Goal: Task Accomplishment & Management: Complete application form

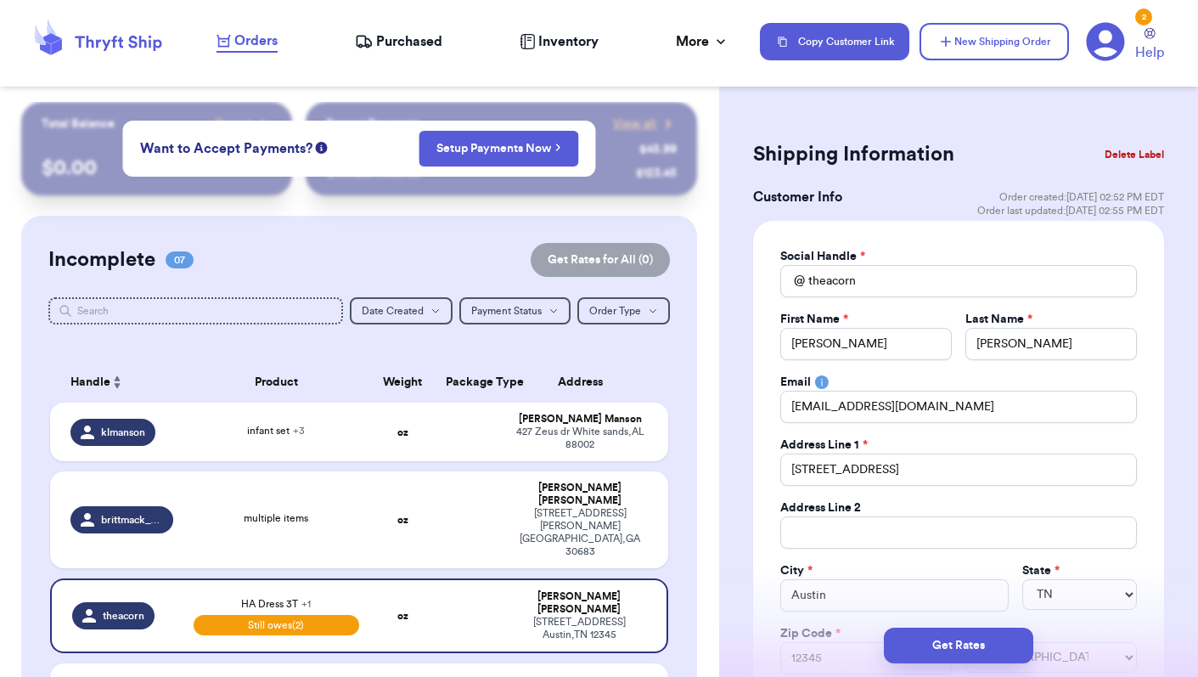
select select "TN"
select select "unpaid"
select select "venmo"
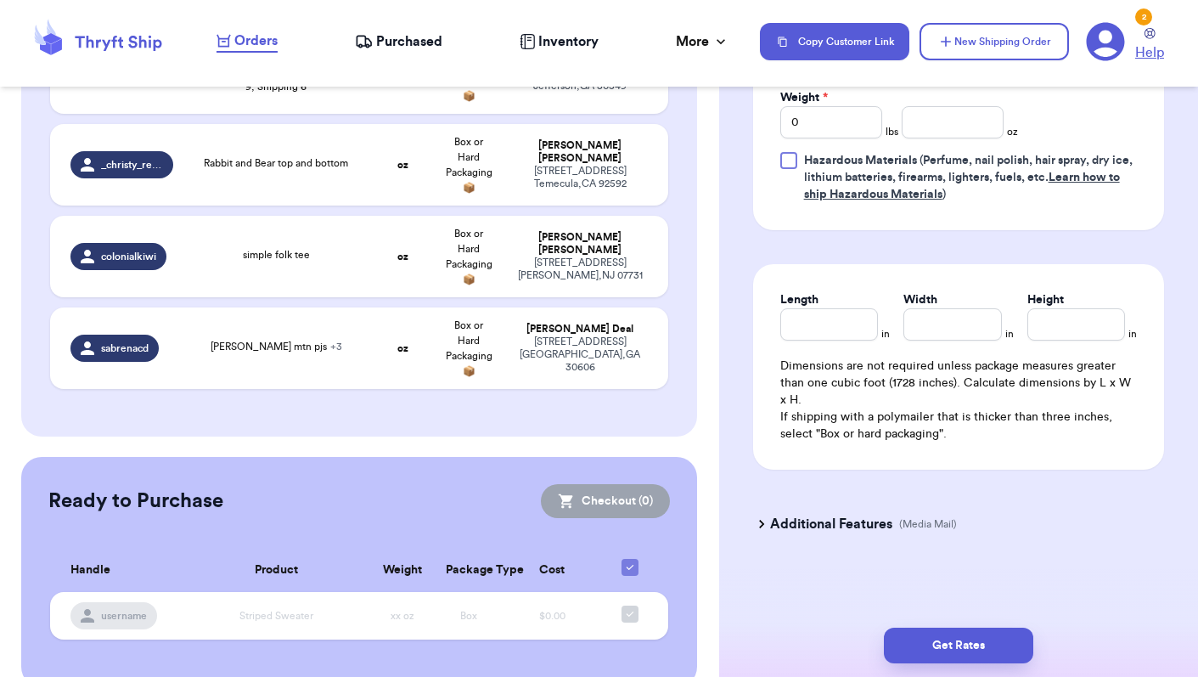
click at [1153, 54] on span "Help" at bounding box center [1149, 52] width 29 height 20
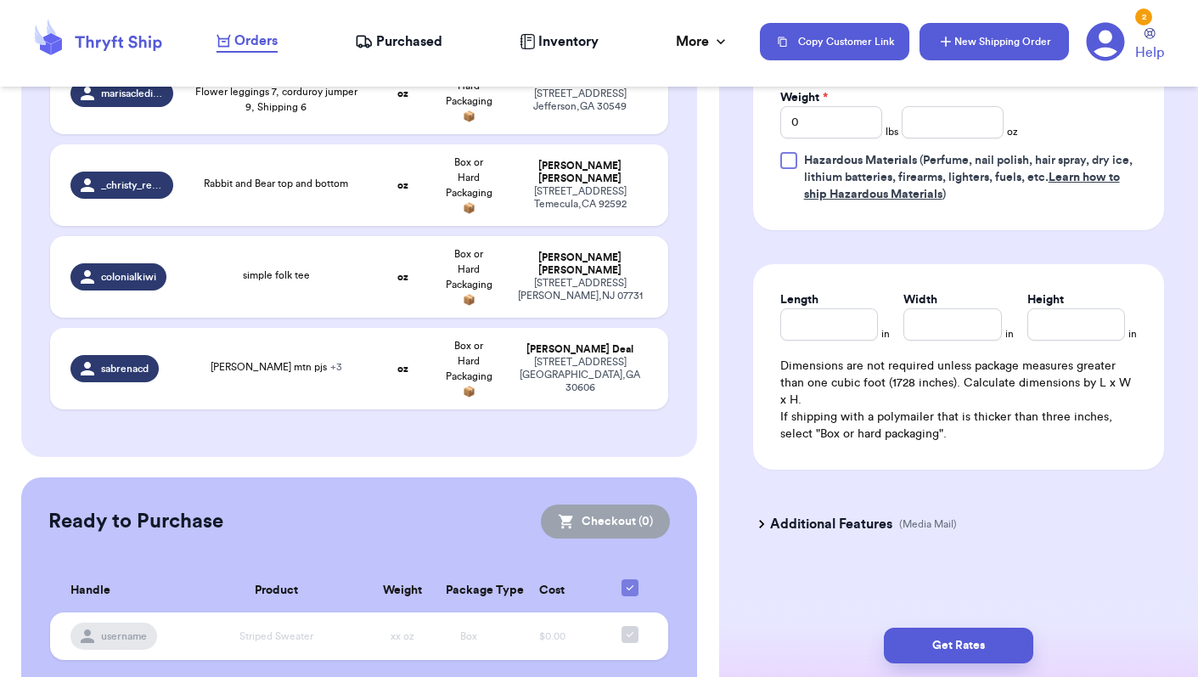
click at [984, 41] on button "New Shipping Order" at bounding box center [994, 41] width 149 height 37
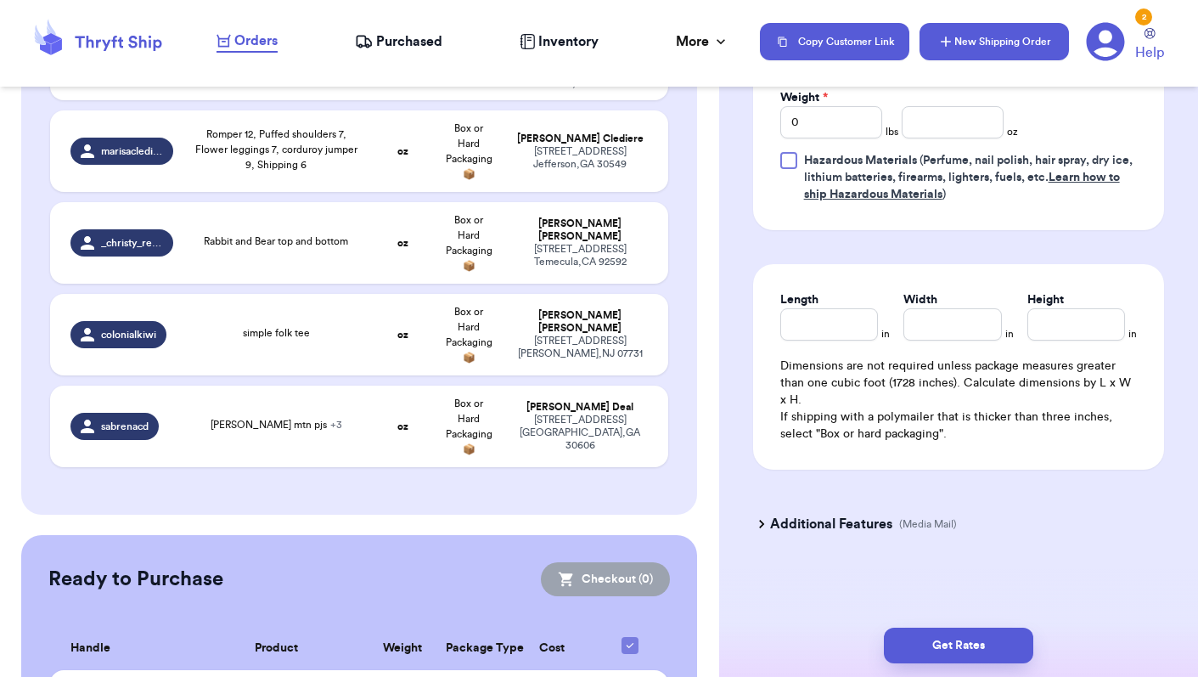
select select "unknown"
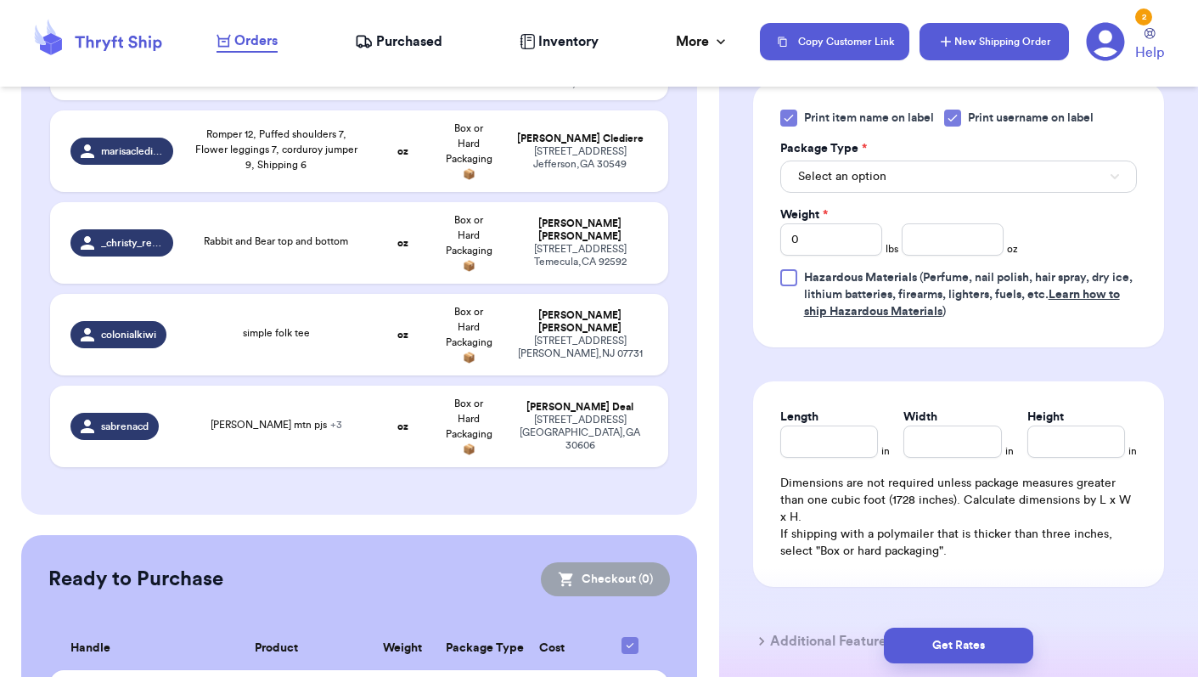
select select
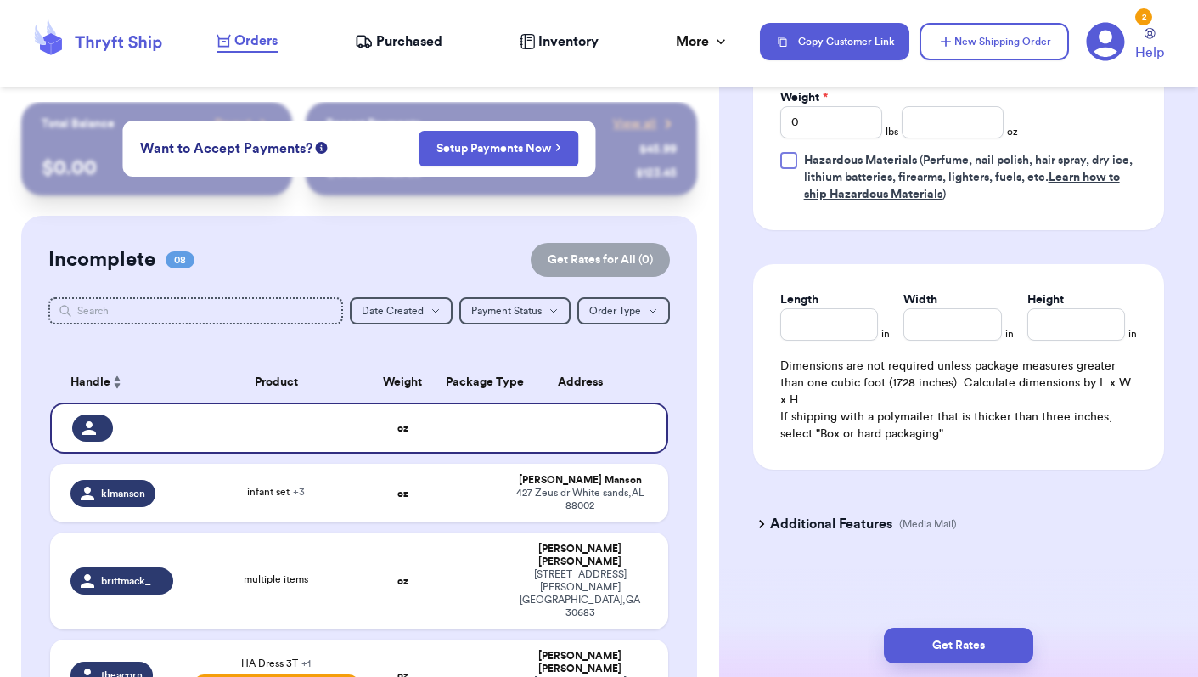
scroll to position [0, 0]
click at [137, 442] on div at bounding box center [122, 427] width 101 height 27
click at [93, 431] on div at bounding box center [92, 427] width 41 height 27
click at [982, 45] on button "New Shipping Order" at bounding box center [994, 41] width 149 height 37
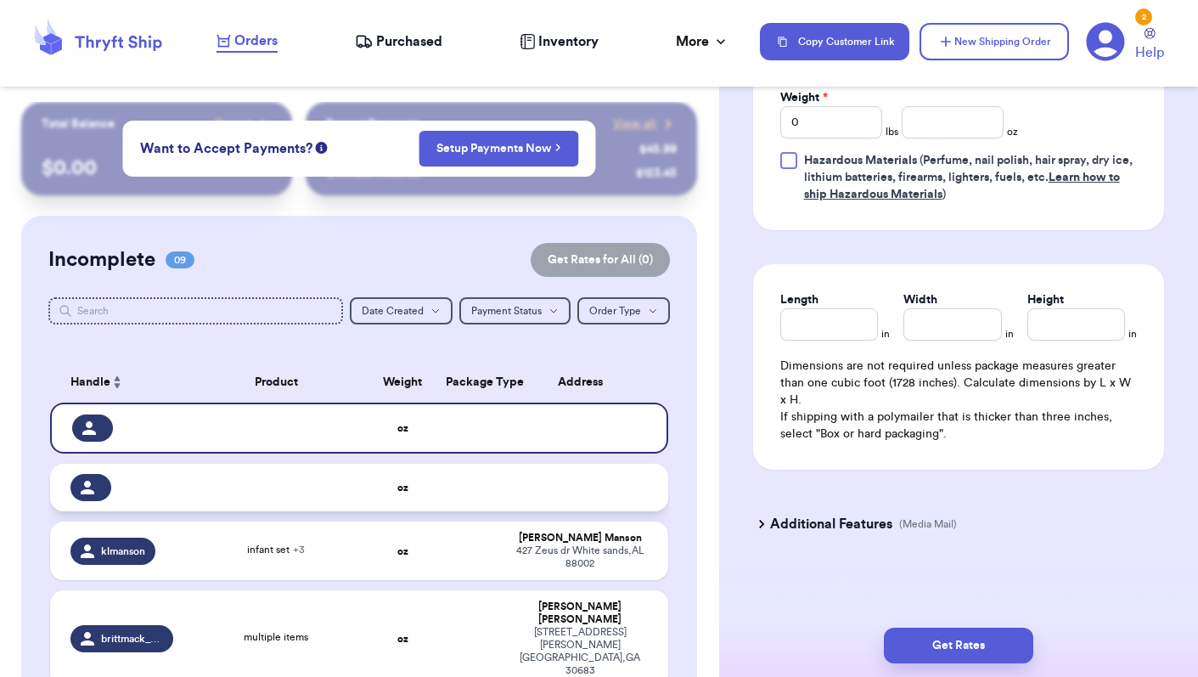
click at [112, 499] on div at bounding box center [121, 487] width 103 height 27
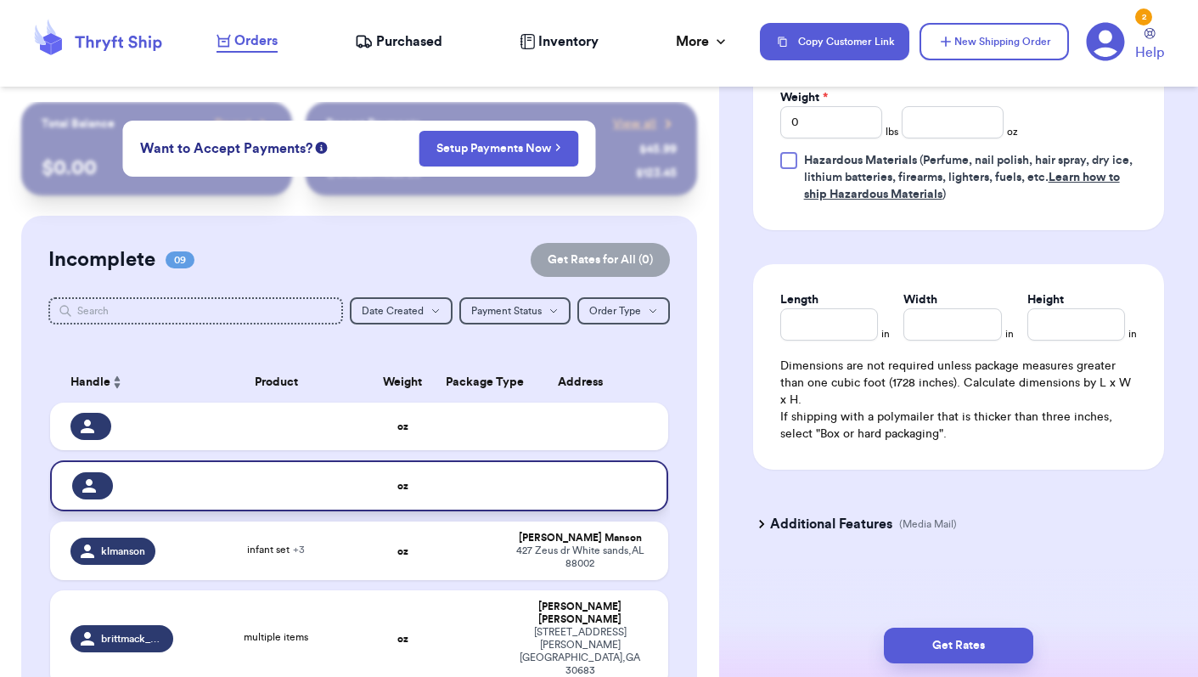
click at [112, 499] on div at bounding box center [92, 485] width 41 height 27
click at [85, 493] on icon at bounding box center [89, 486] width 14 height 14
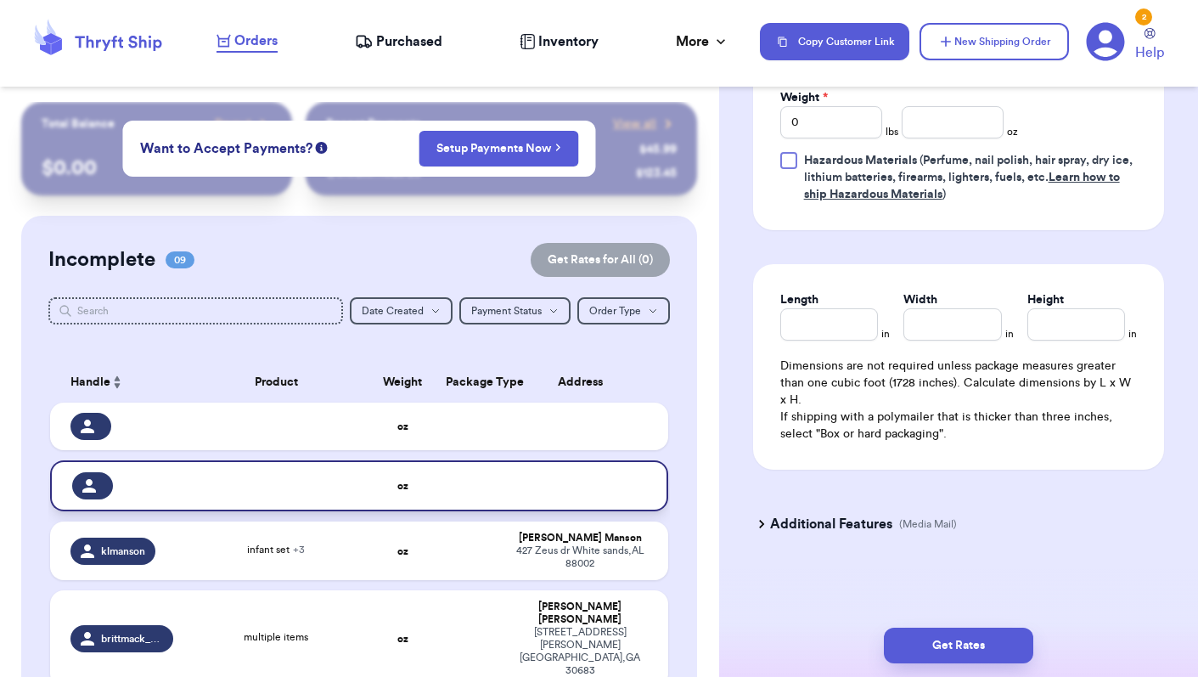
click at [85, 493] on icon at bounding box center [89, 486] width 14 height 14
click at [453, 498] on td at bounding box center [469, 485] width 66 height 51
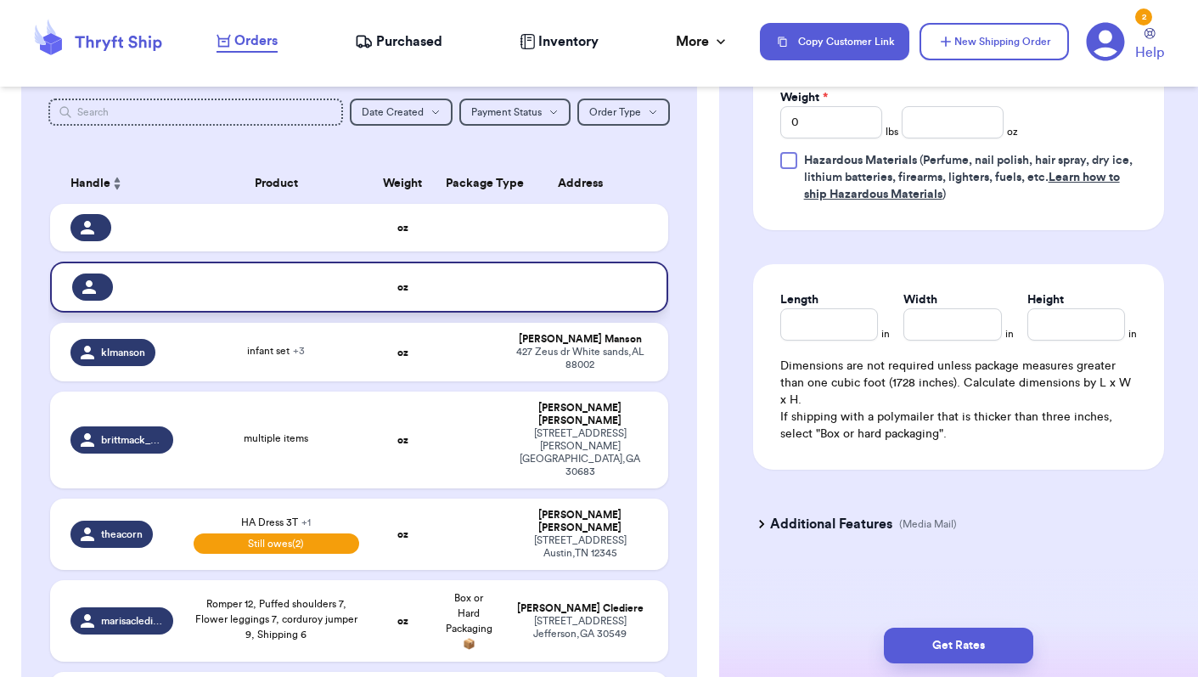
scroll to position [200, 0]
click at [96, 293] on icon at bounding box center [89, 286] width 14 height 14
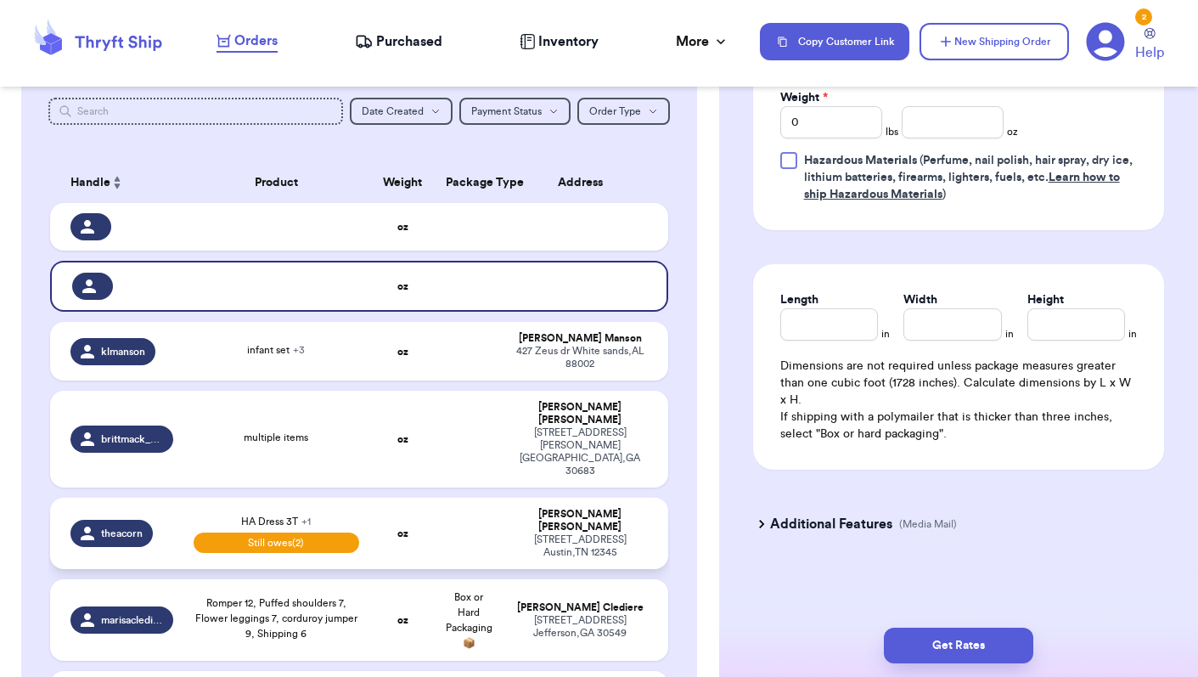
click at [274, 532] on span "Still owes (2)" at bounding box center [277, 542] width 166 height 20
type input "HA Dress 3T"
select select "unpaid"
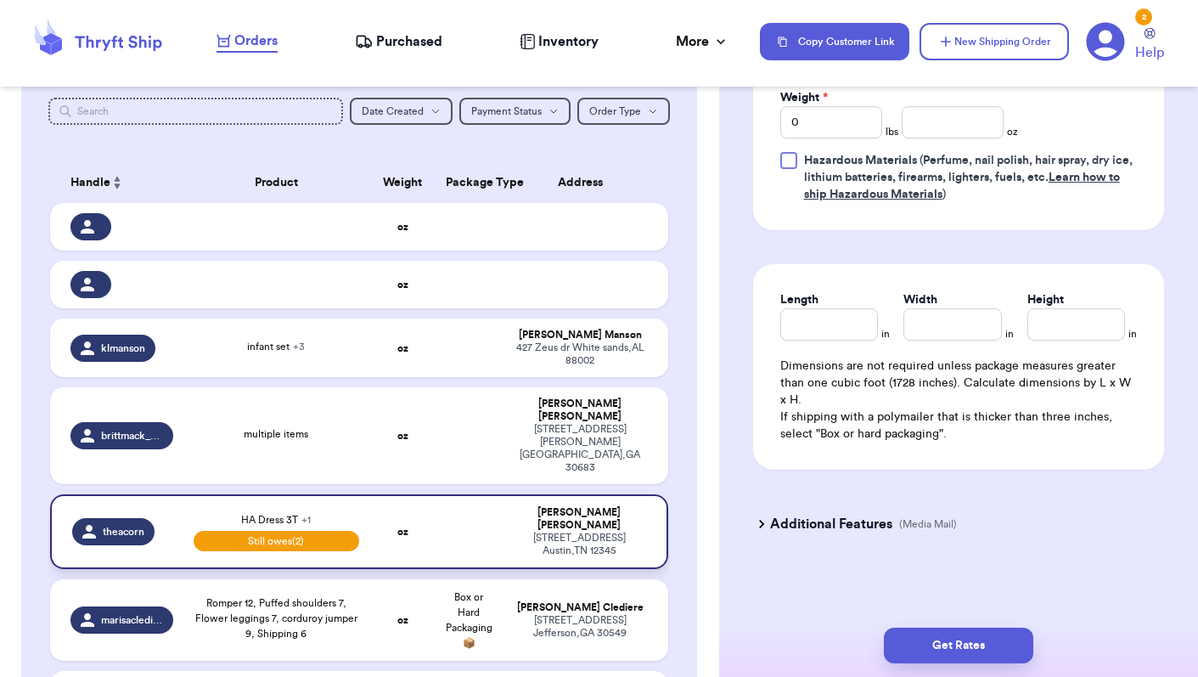
scroll to position [945, 0]
click at [118, 525] on span "theacorn" at bounding box center [124, 532] width 42 height 14
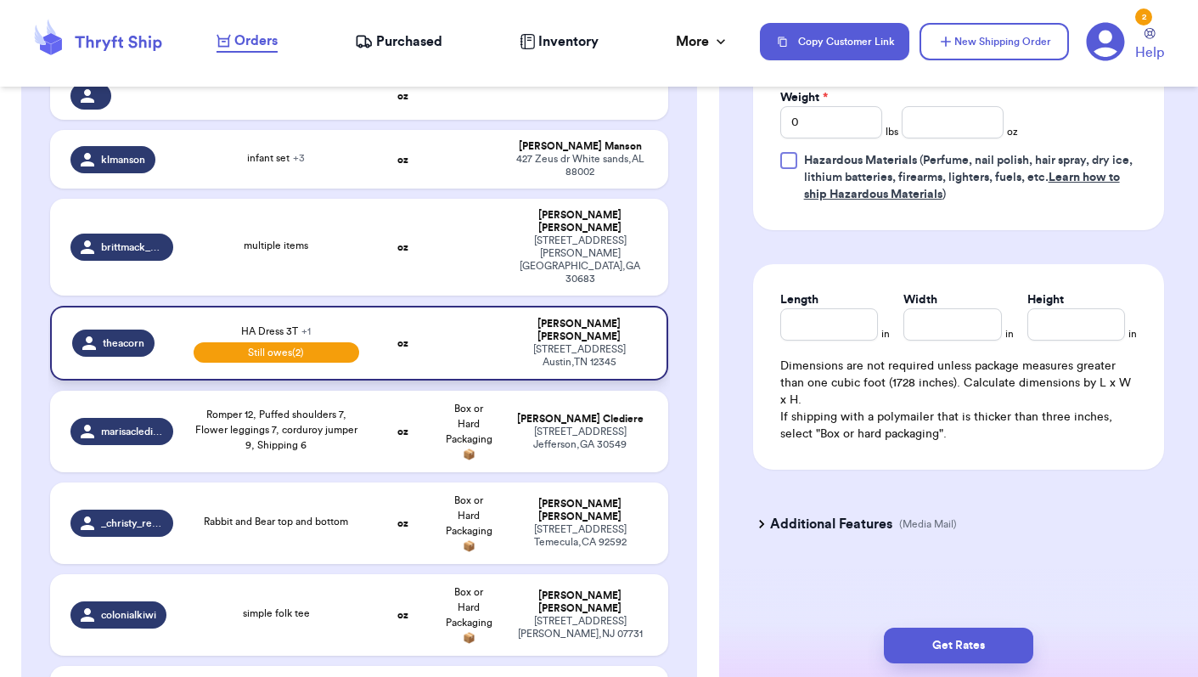
scroll to position [389, 0]
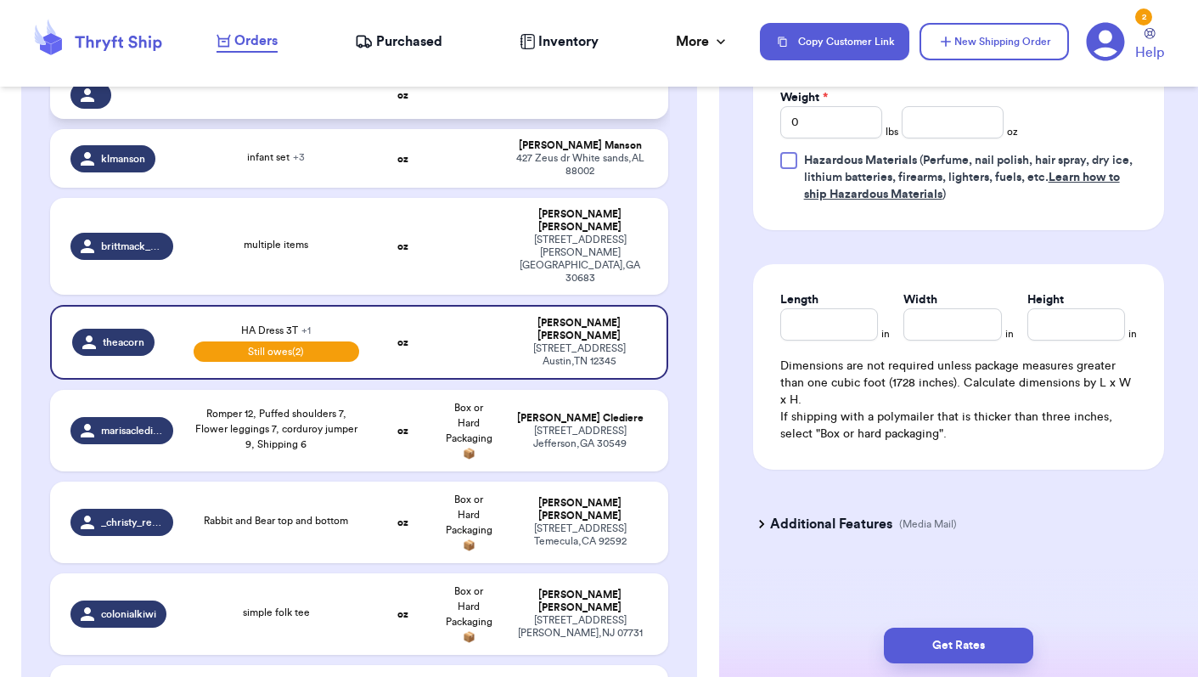
click at [100, 101] on div at bounding box center [90, 95] width 41 height 27
select select "unknown"
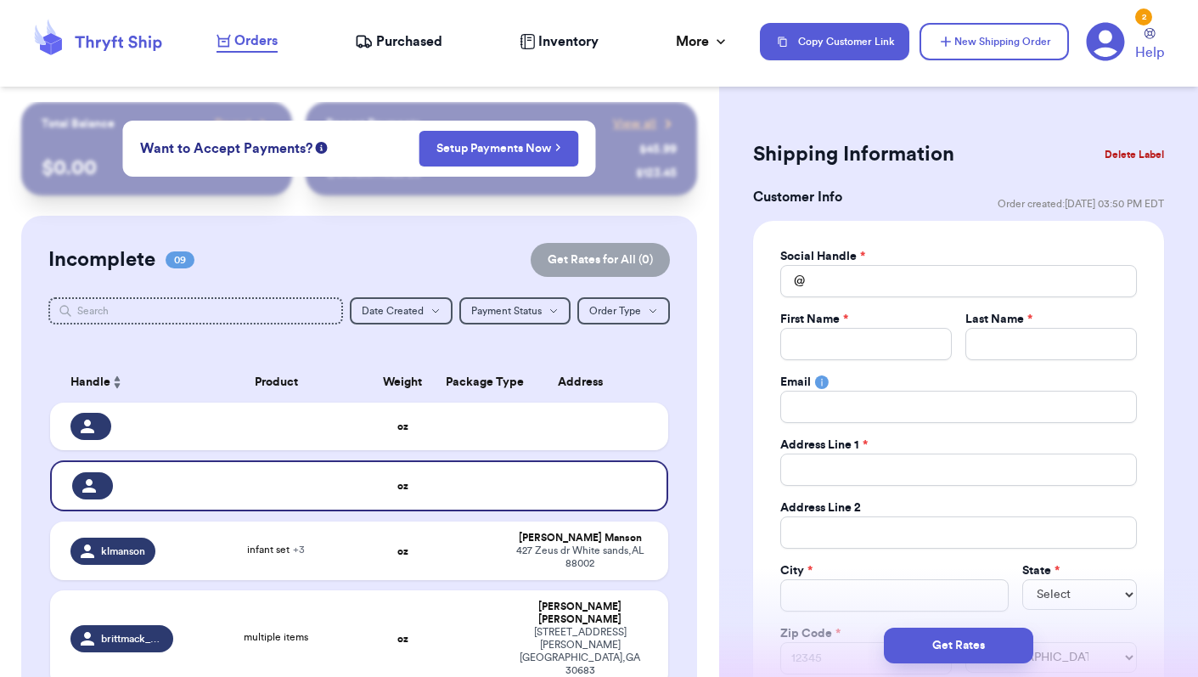
scroll to position [0, 0]
click at [852, 279] on input "Total Amount Paid" at bounding box center [958, 281] width 357 height 32
type input "r"
type input "ra"
type input "rab"
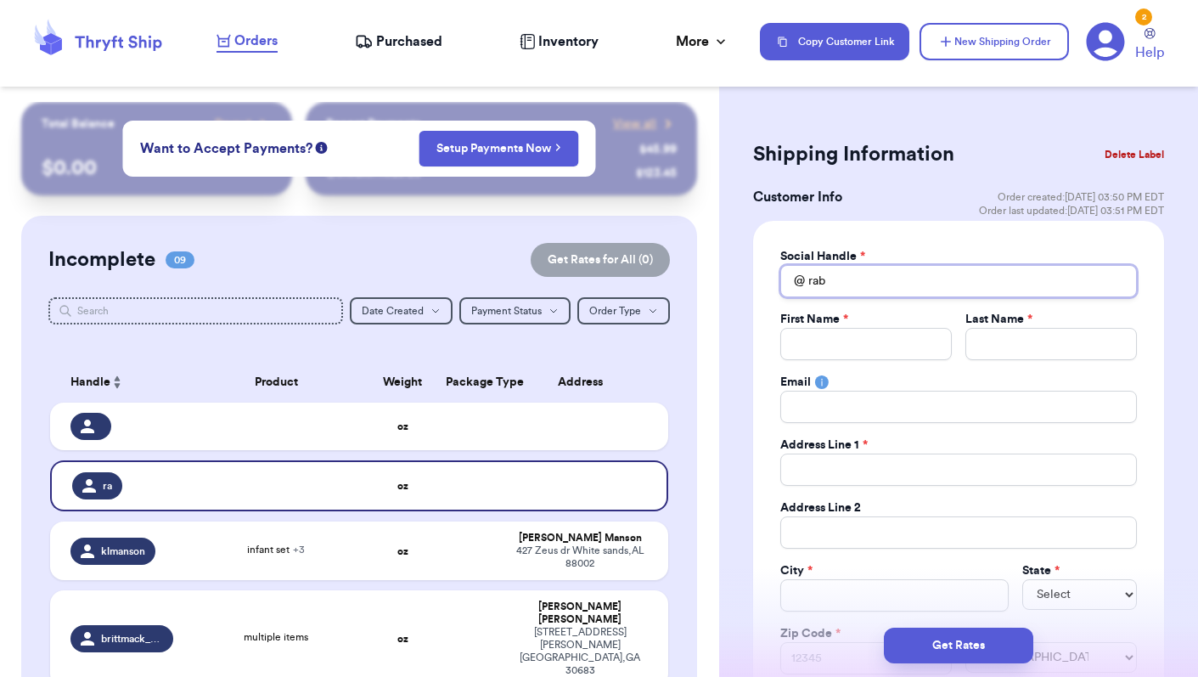
type input "rabb"
type input "rabbi"
type input "rabbit"
type input "rabbitb"
type input "rabbitbe"
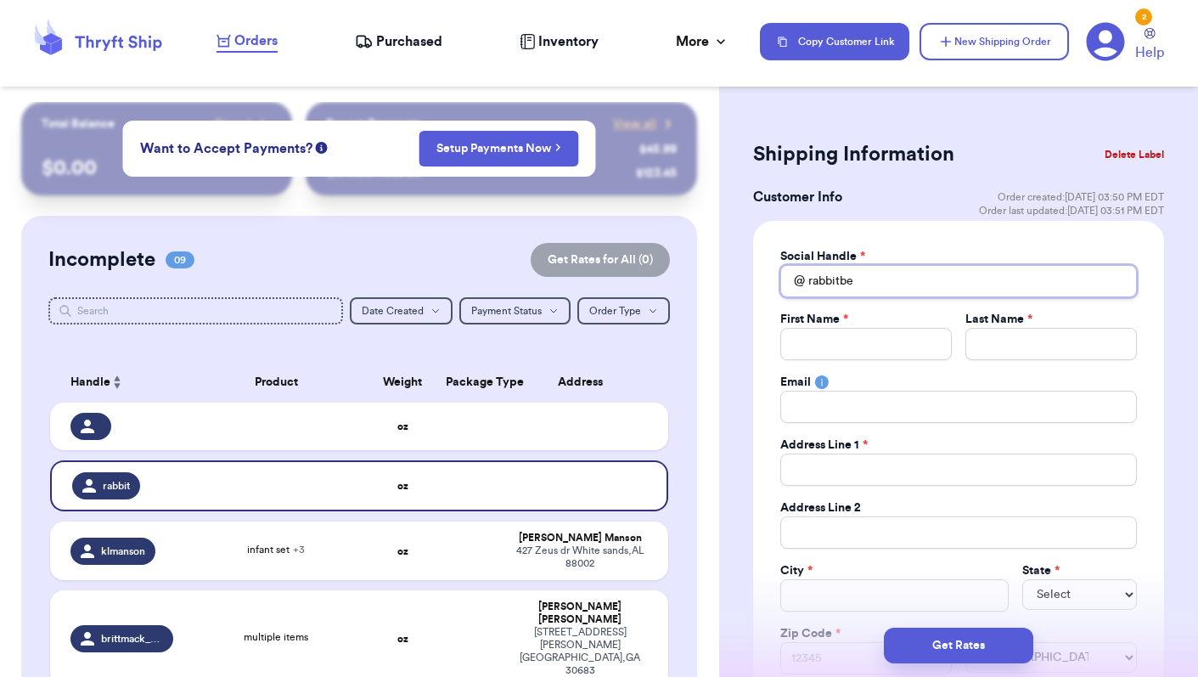
type input "rabbitbea"
type input "rabbitbear"
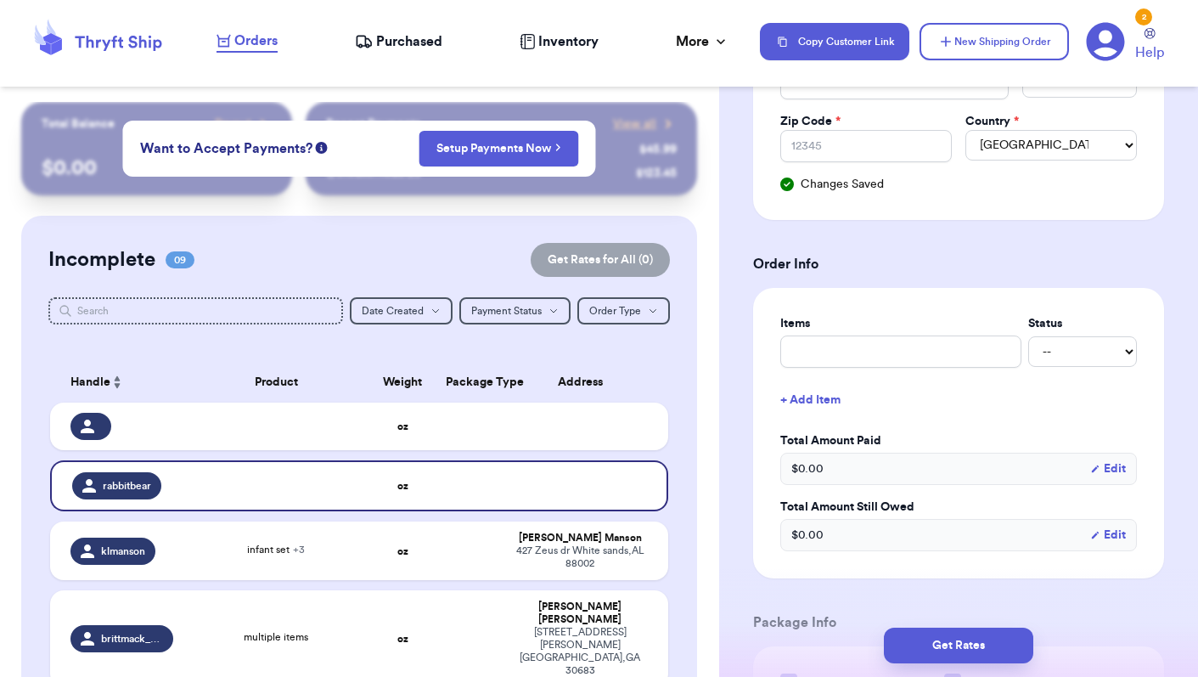
scroll to position [513, 0]
type input "rabbitbear"
click at [856, 351] on input "text" at bounding box center [900, 351] width 241 height 32
type input "B"
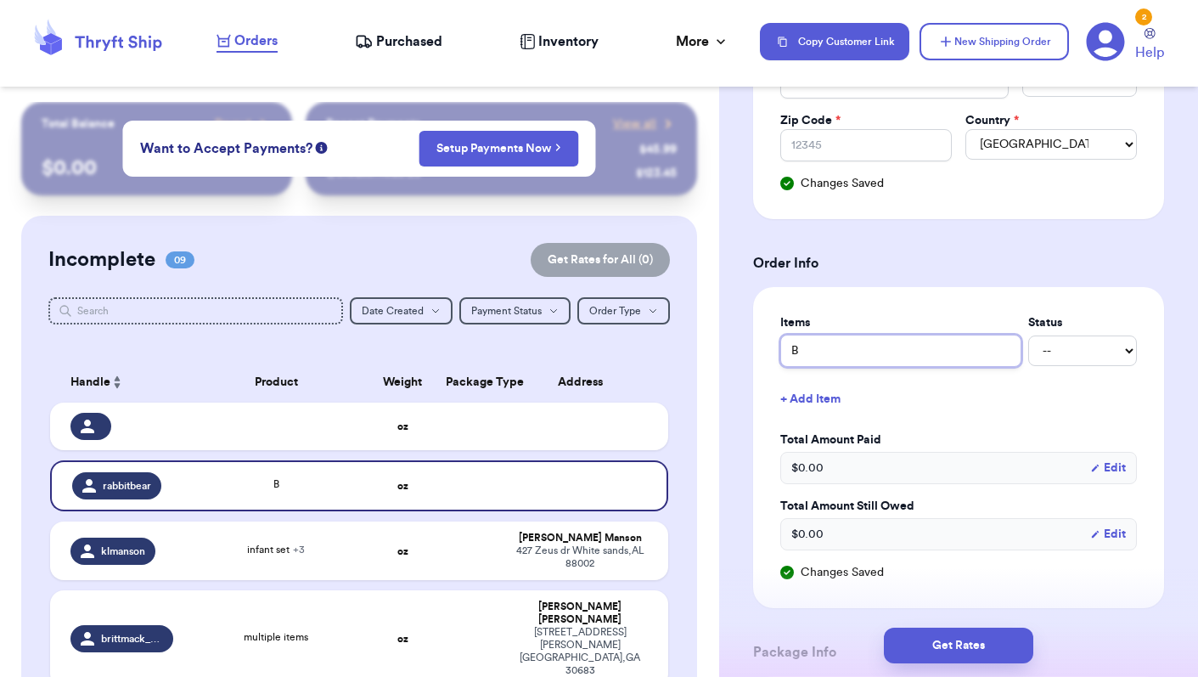
type input "Ba"
type input "B"
type input "G"
type input "Ga"
type input "Gap"
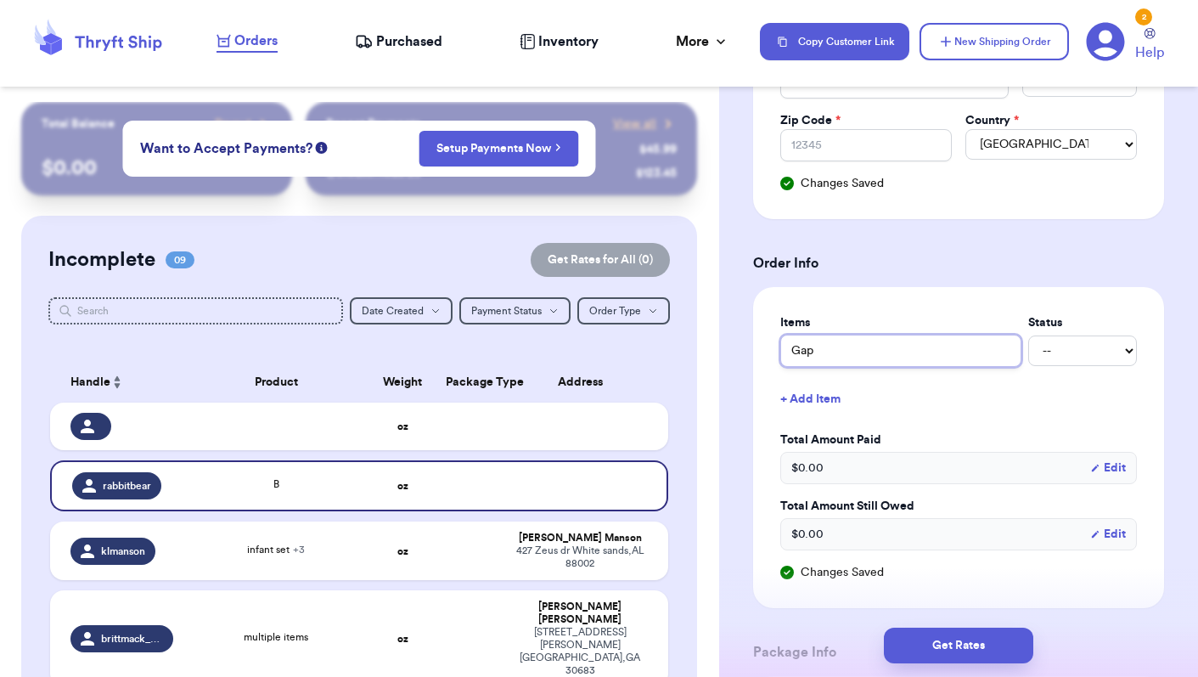
type input "Gap"
type input "Gap s"
type input "Gap sh"
type input "Gap shi"
type input "Gap shir"
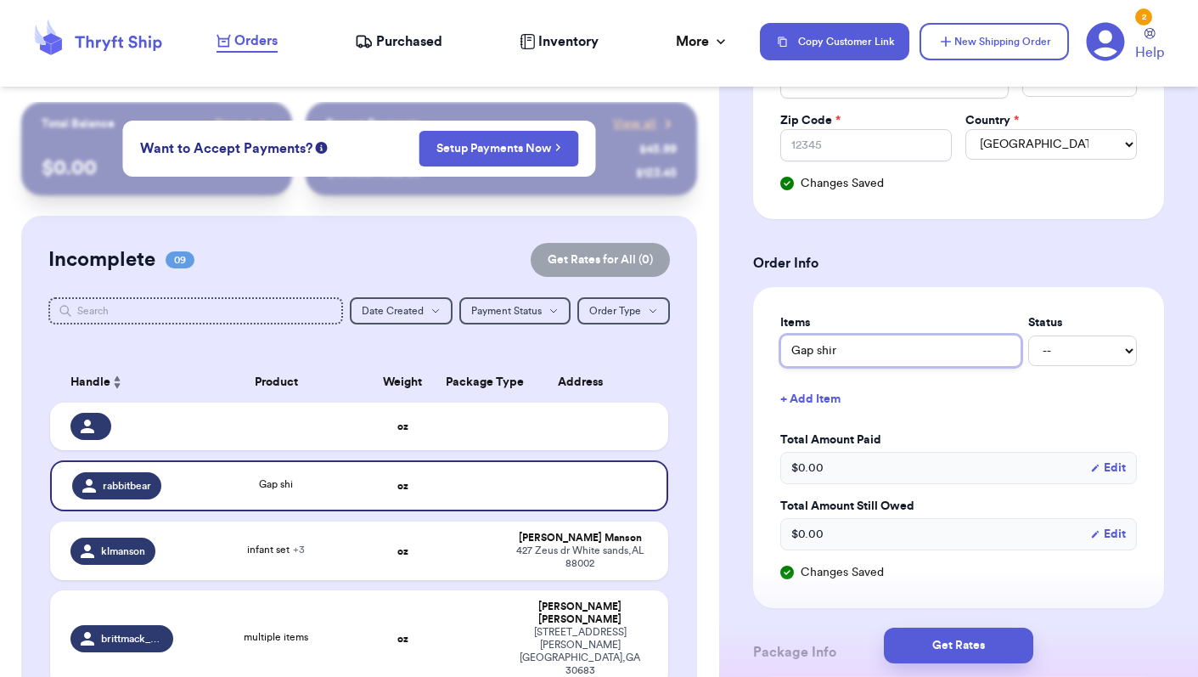
type input "Gap shirt"
click at [825, 401] on button "+ Add Item" at bounding box center [959, 398] width 370 height 37
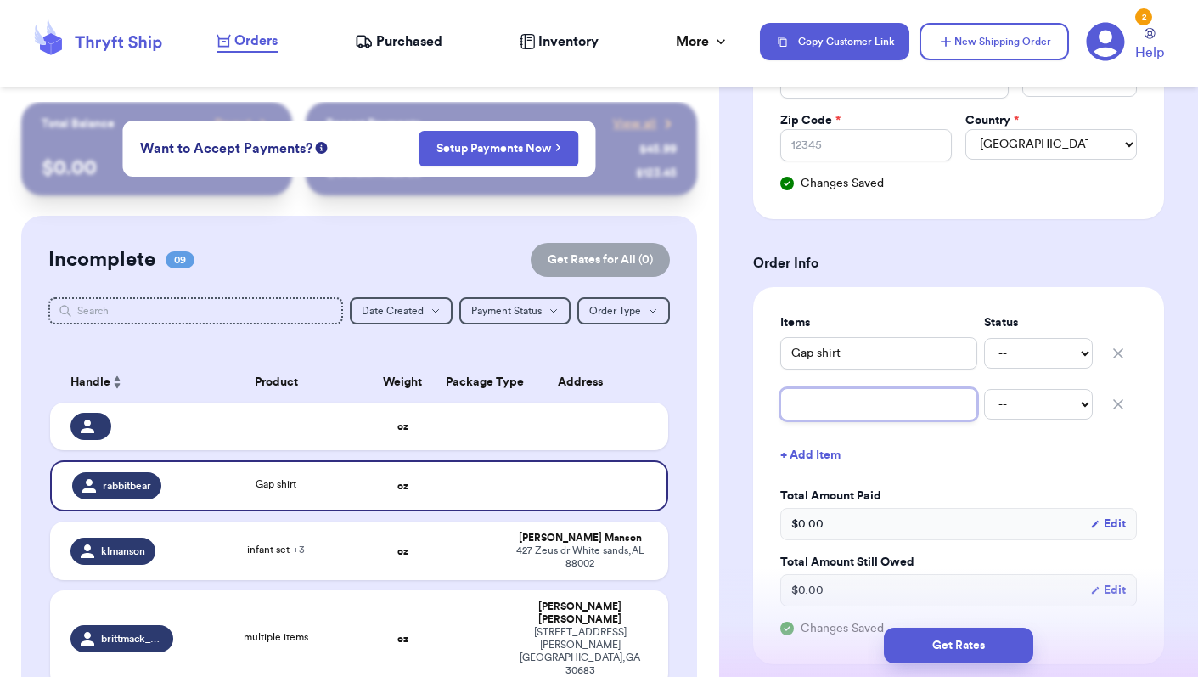
type input "H"
type input "H&"
type input "H&M"
type input "H&M p"
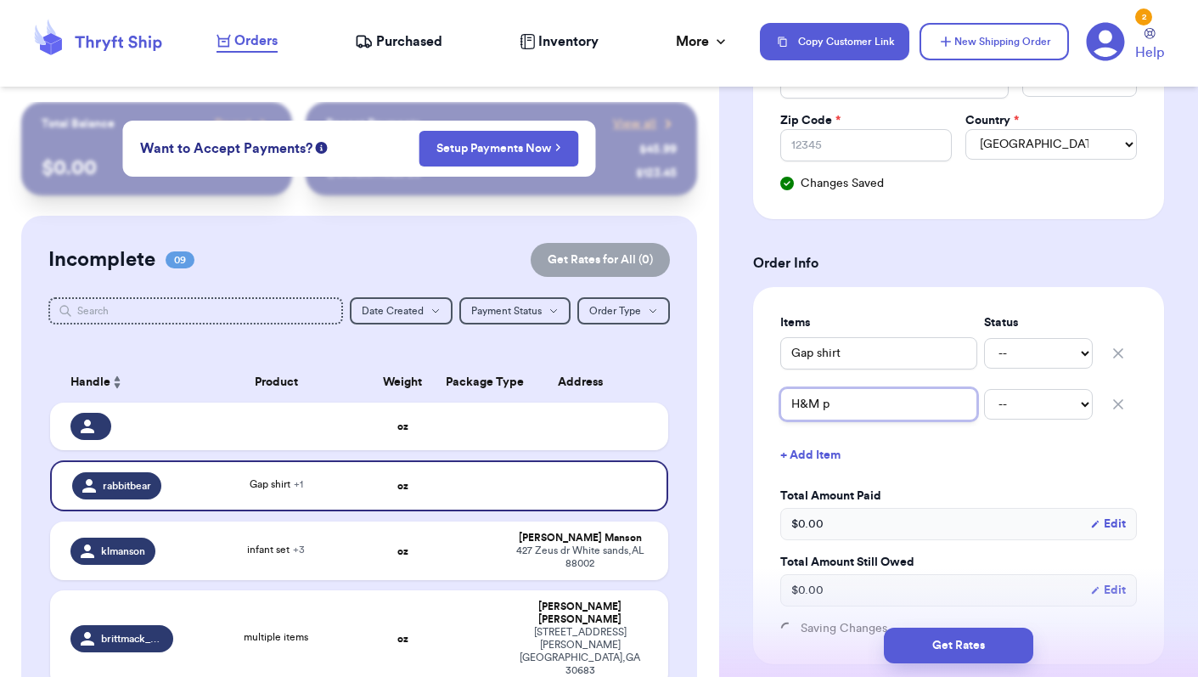
type input "H&M pa"
type input "H&M pan"
type input "H&M pant"
type input "H&M pants"
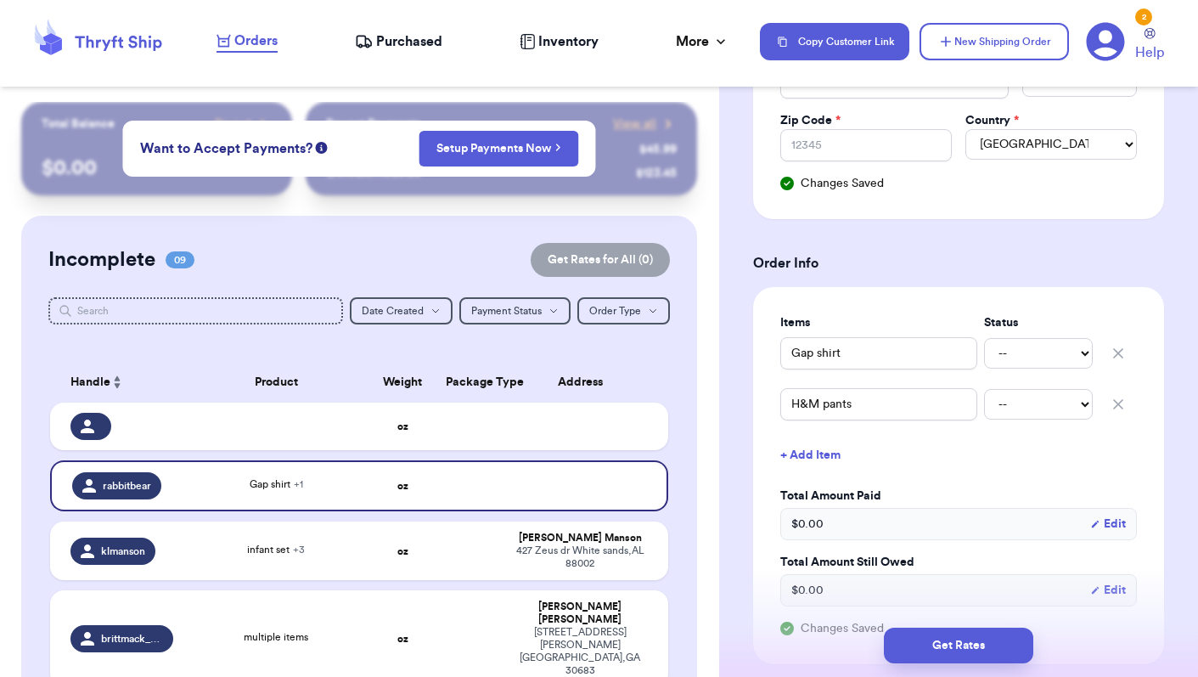
click at [1022, 454] on button "+ Add Item" at bounding box center [959, 454] width 370 height 37
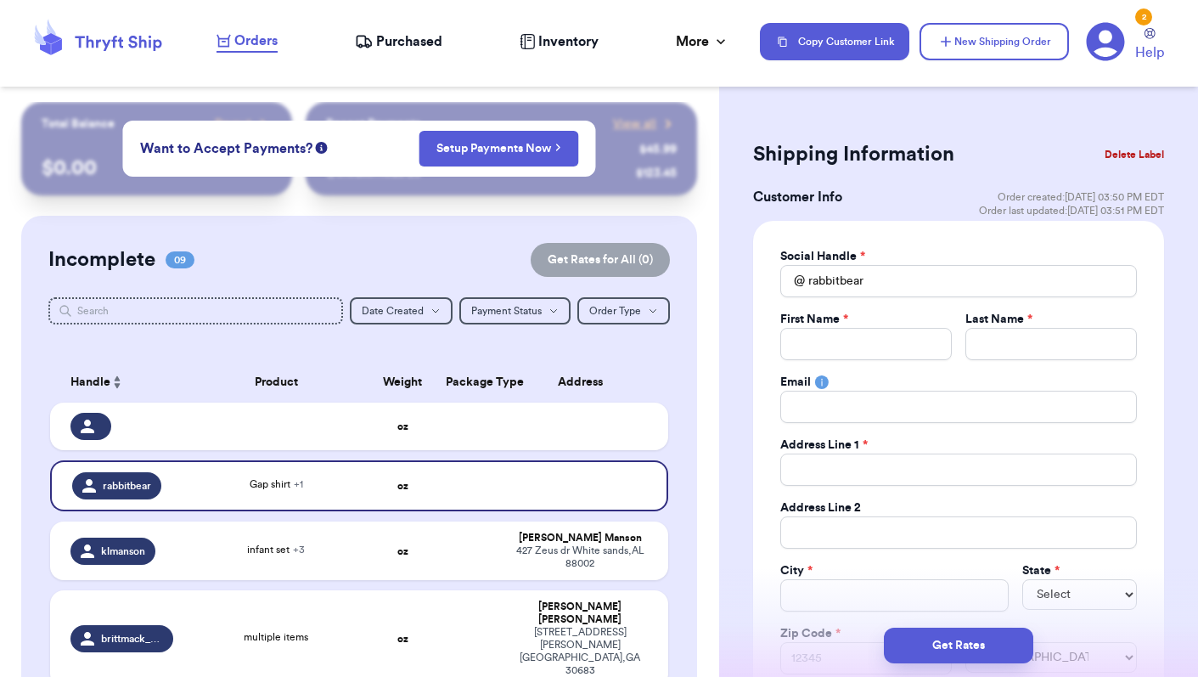
scroll to position [0, 0]
click at [965, 139] on div "Shipping Information Delete Label" at bounding box center [958, 154] width 411 height 37
click at [853, 49] on button "Copy Customer Link" at bounding box center [834, 41] width 149 height 37
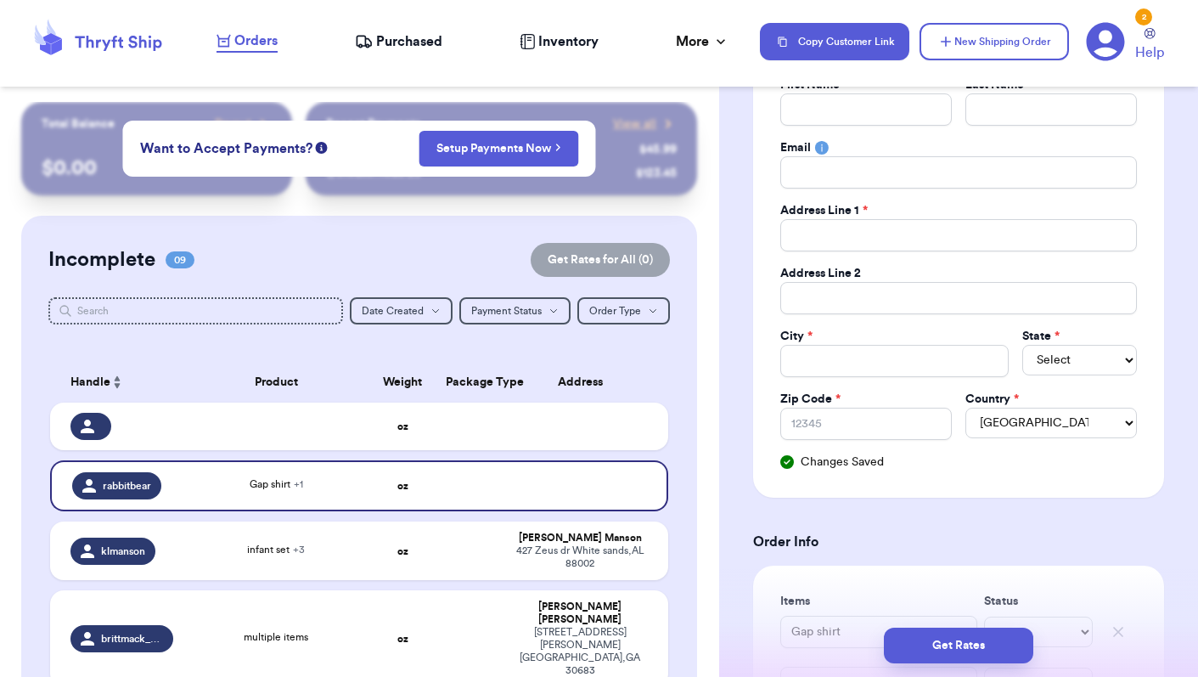
scroll to position [474, 0]
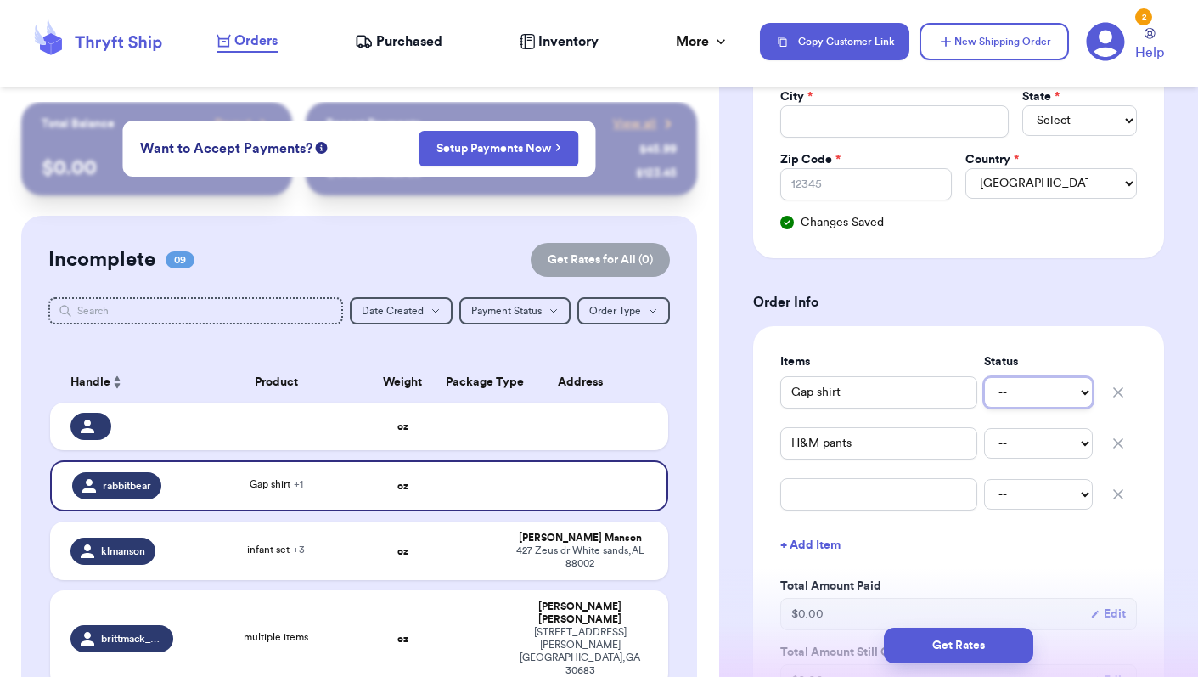
select select "unpaid"
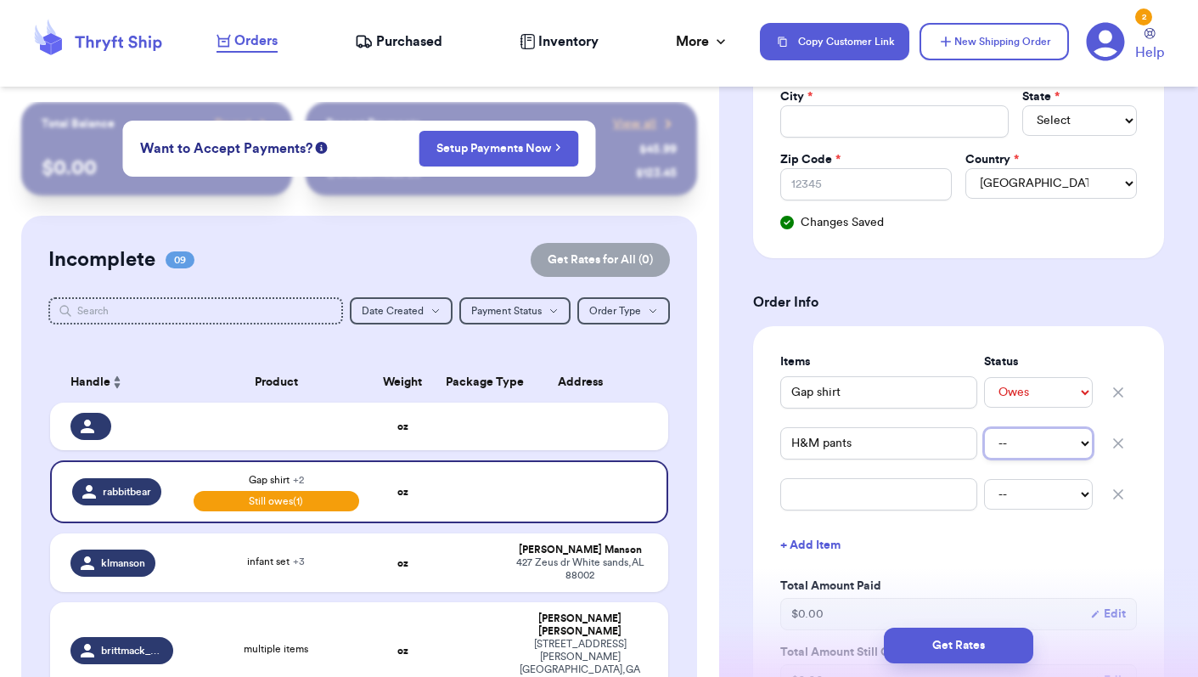
click at [1030, 442] on select "-- Paid Owes" at bounding box center [1038, 443] width 109 height 31
select select "unpaid"
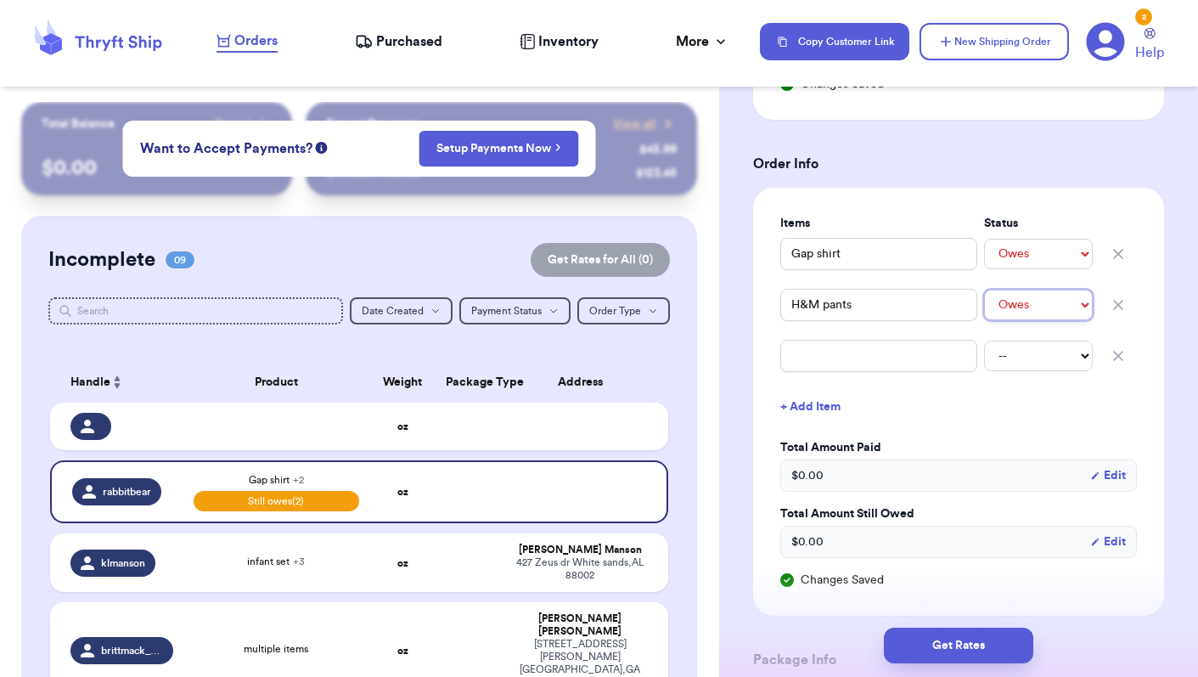
scroll to position [614, 0]
click at [830, 475] on div "$ 0.00 Edit" at bounding box center [958, 474] width 357 height 32
click at [1117, 543] on button "Edit" at bounding box center [1108, 540] width 36 height 17
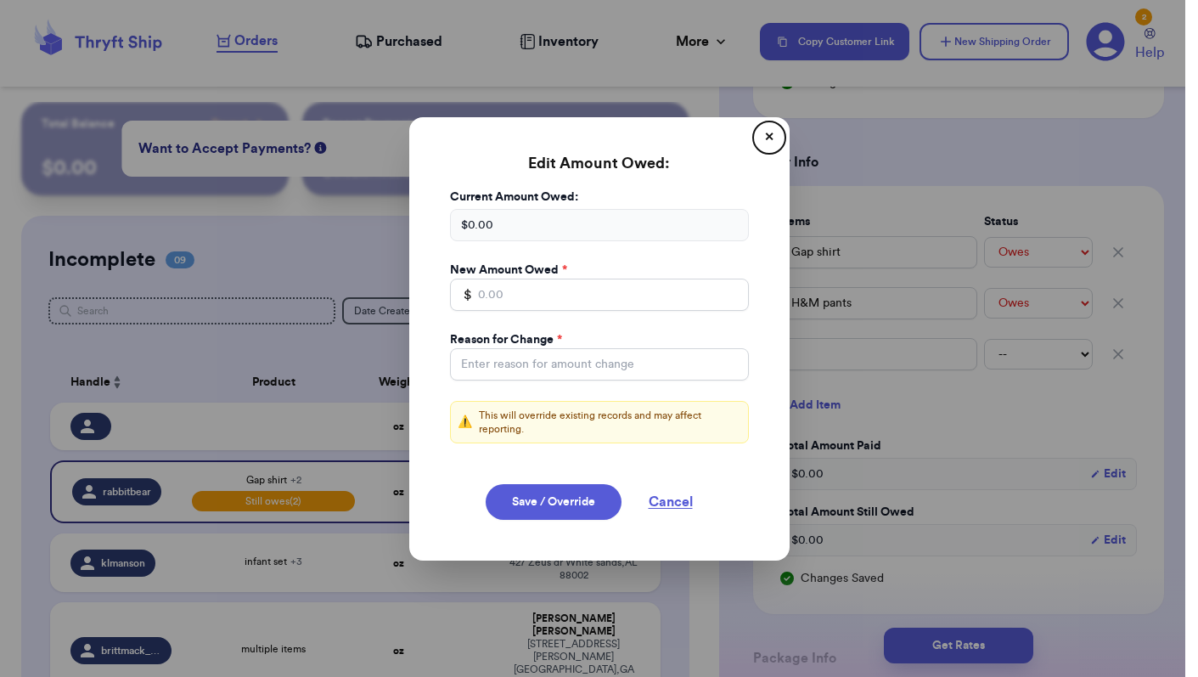
click at [769, 138] on button "✕" at bounding box center [769, 137] width 27 height 27
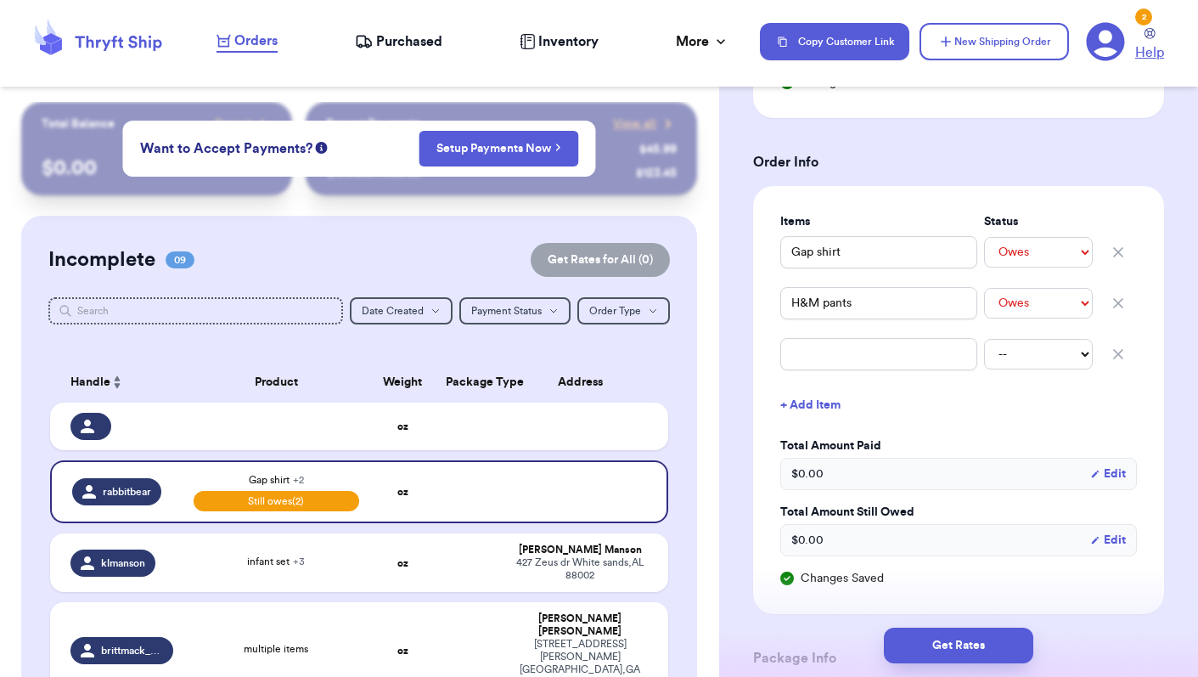
click at [1146, 53] on span "Help" at bounding box center [1149, 52] width 29 height 20
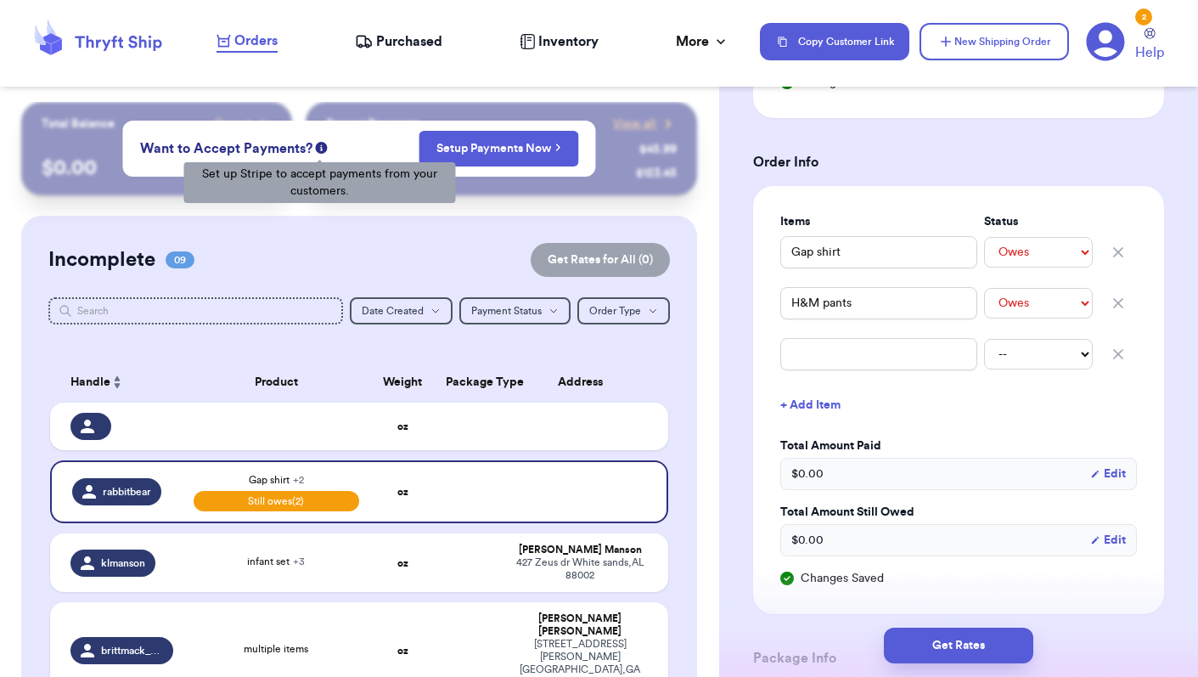
click at [321, 148] on icon at bounding box center [322, 148] width 12 height 12
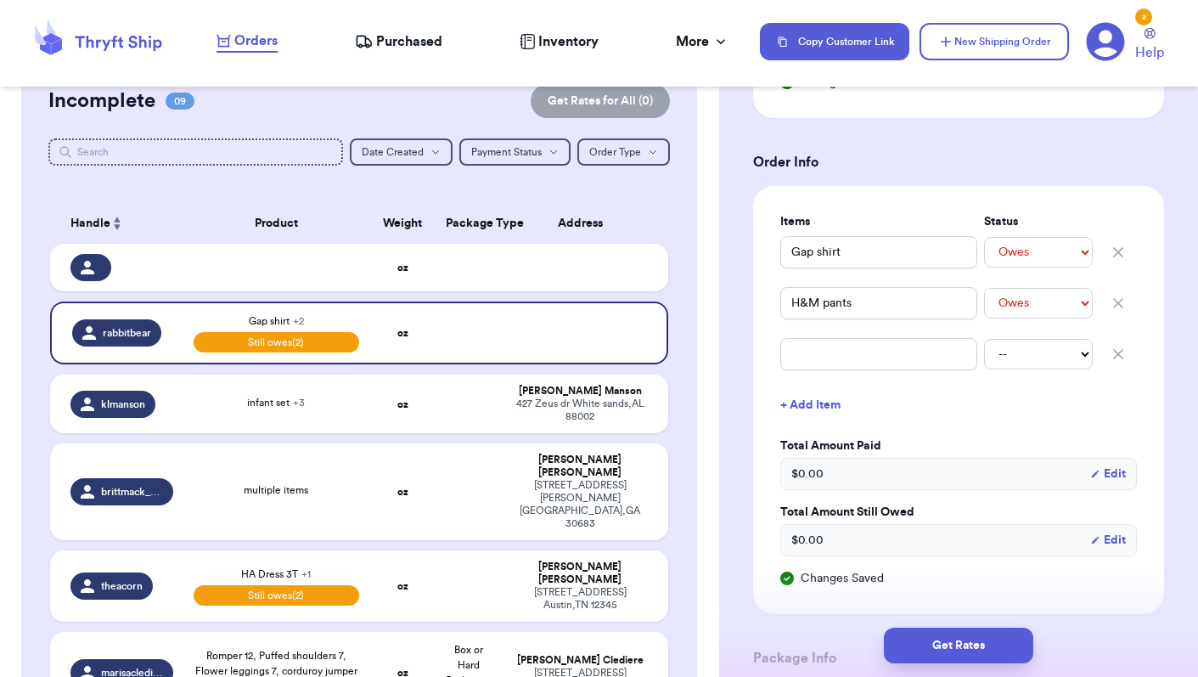
scroll to position [160, 0]
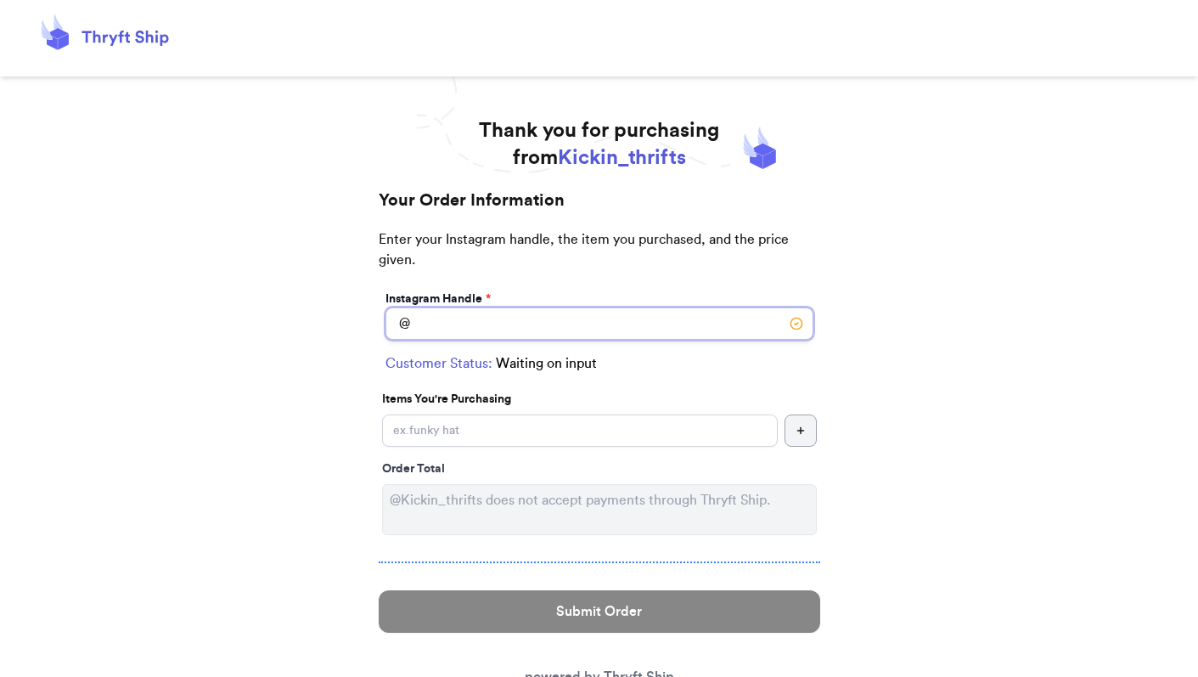
click at [510, 318] on input "Instagram Handle *" at bounding box center [600, 323] width 428 height 32
type input "elmo"
select select "NY"
type input "[US_STATE]"
type input "10023"
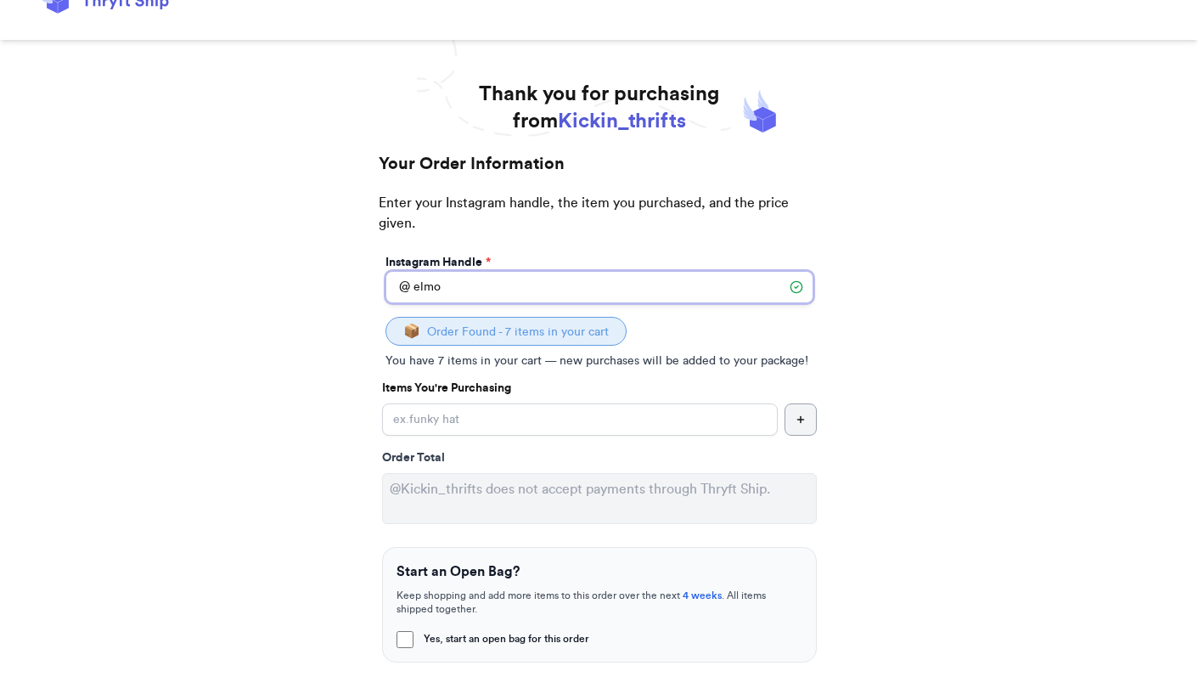
scroll to position [44, 0]
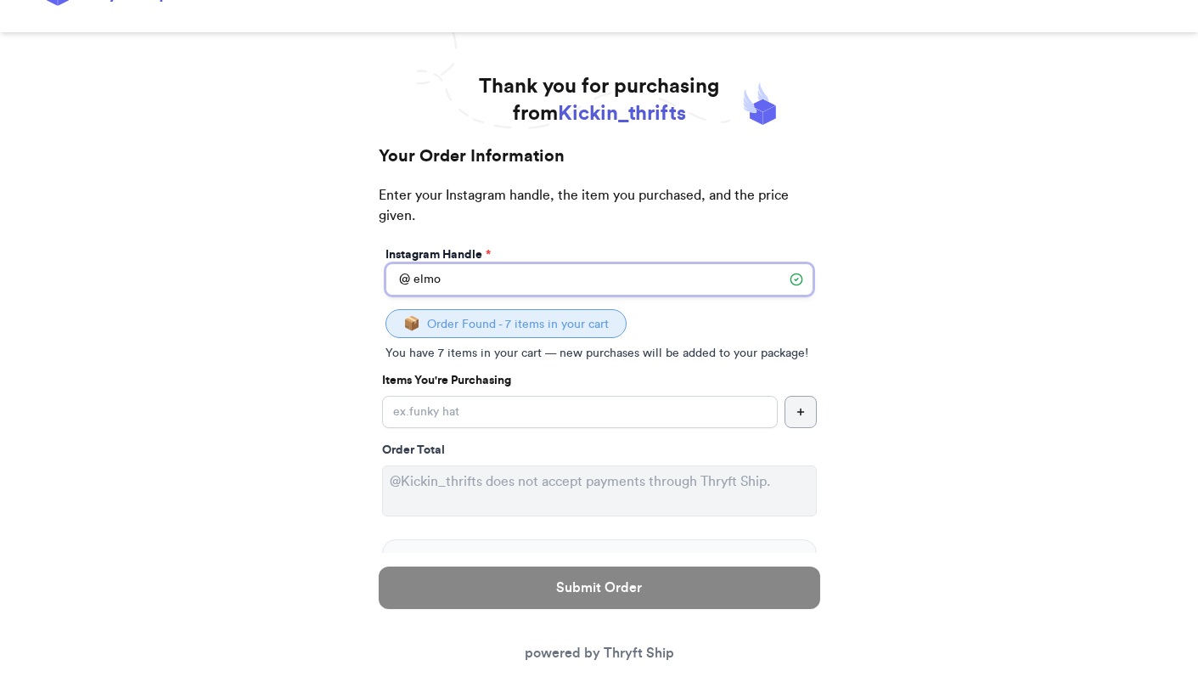
type input "elmo"
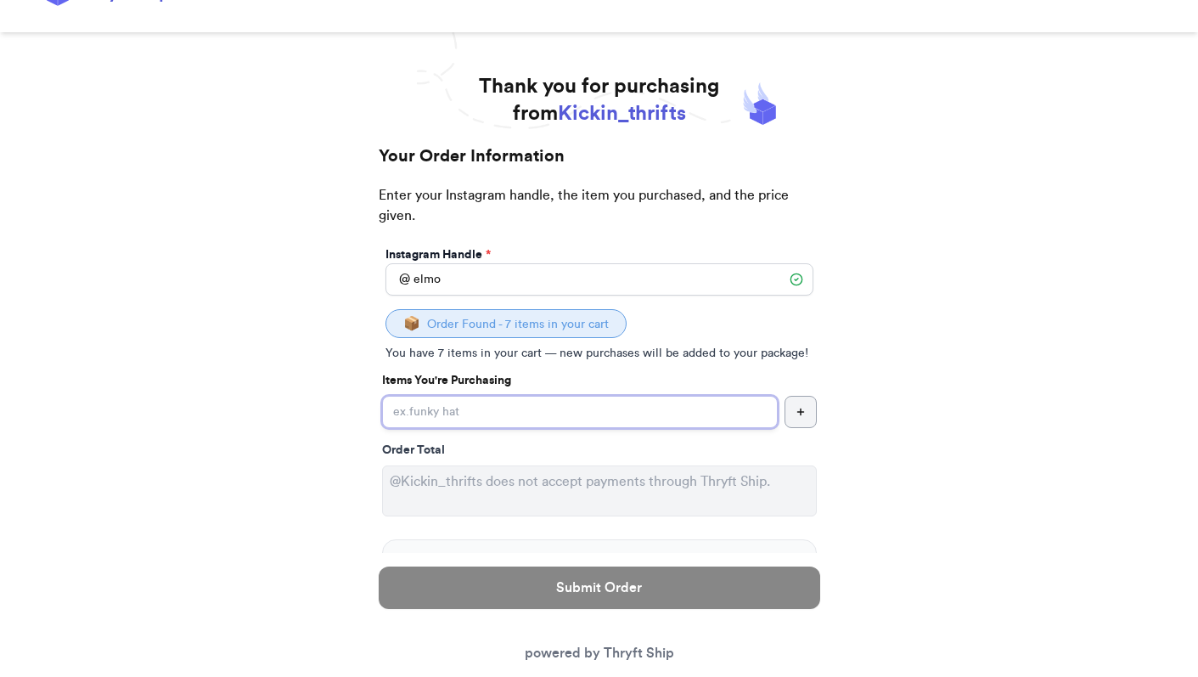
click at [487, 416] on input "Yes, start an open bag for this order" at bounding box center [580, 412] width 396 height 32
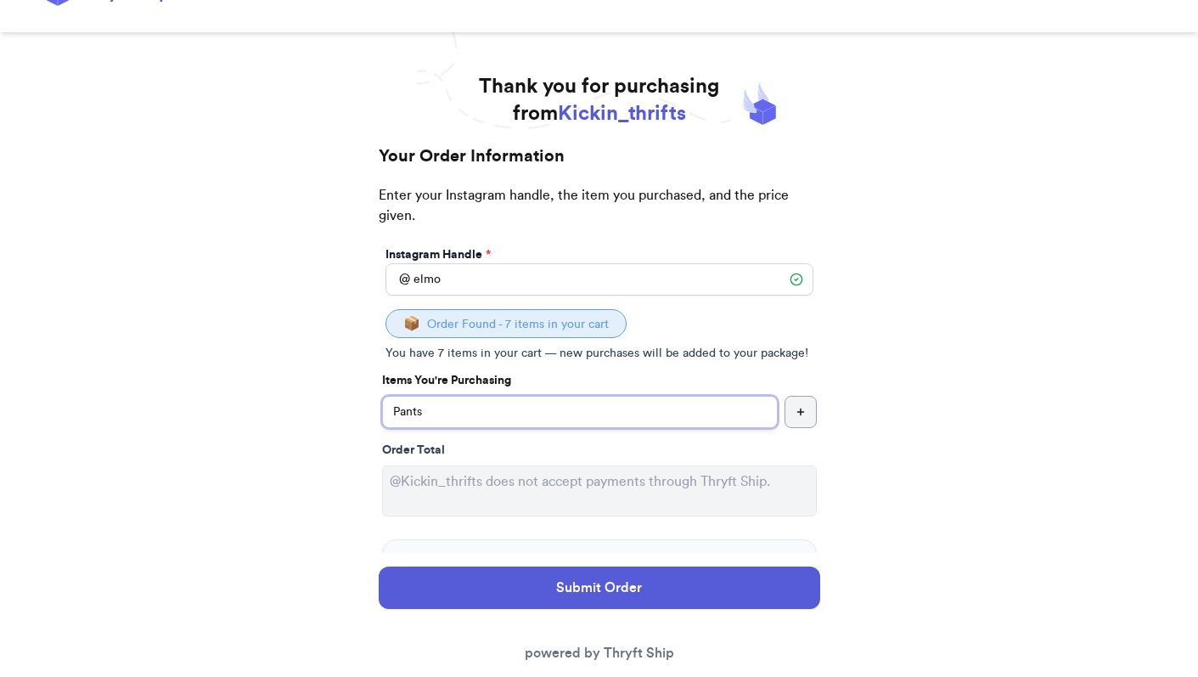
type input "Pants"
click at [808, 409] on button "button" at bounding box center [801, 412] width 32 height 32
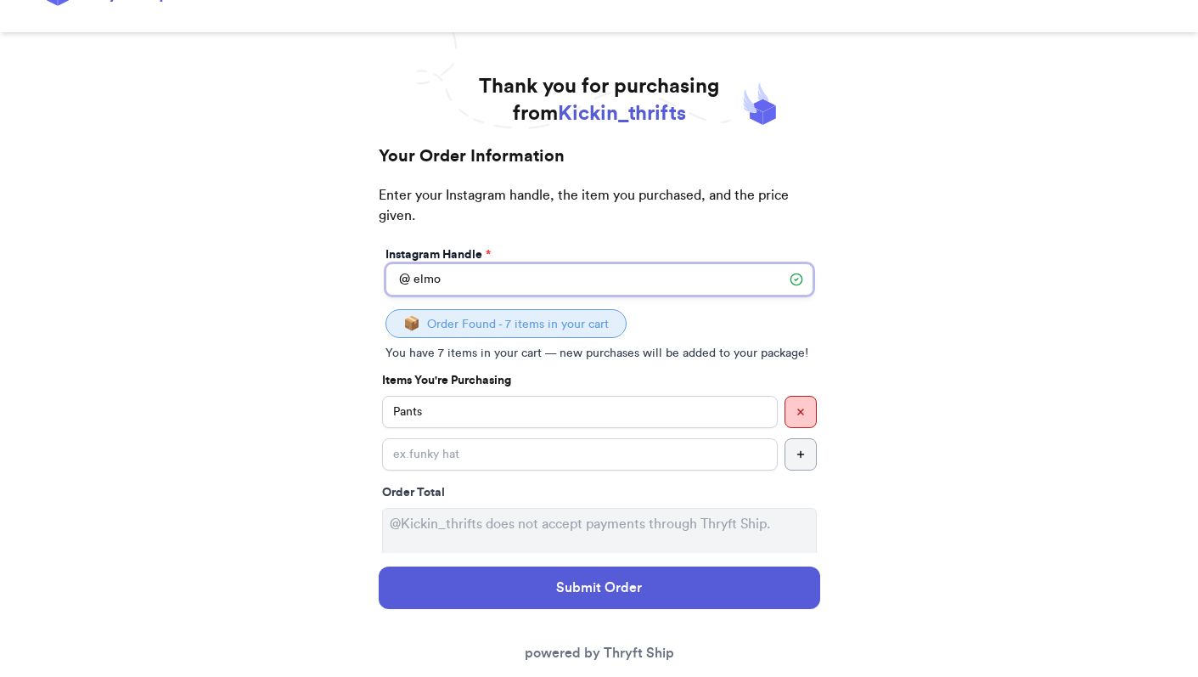
click at [445, 288] on input "elmo" at bounding box center [600, 279] width 428 height 32
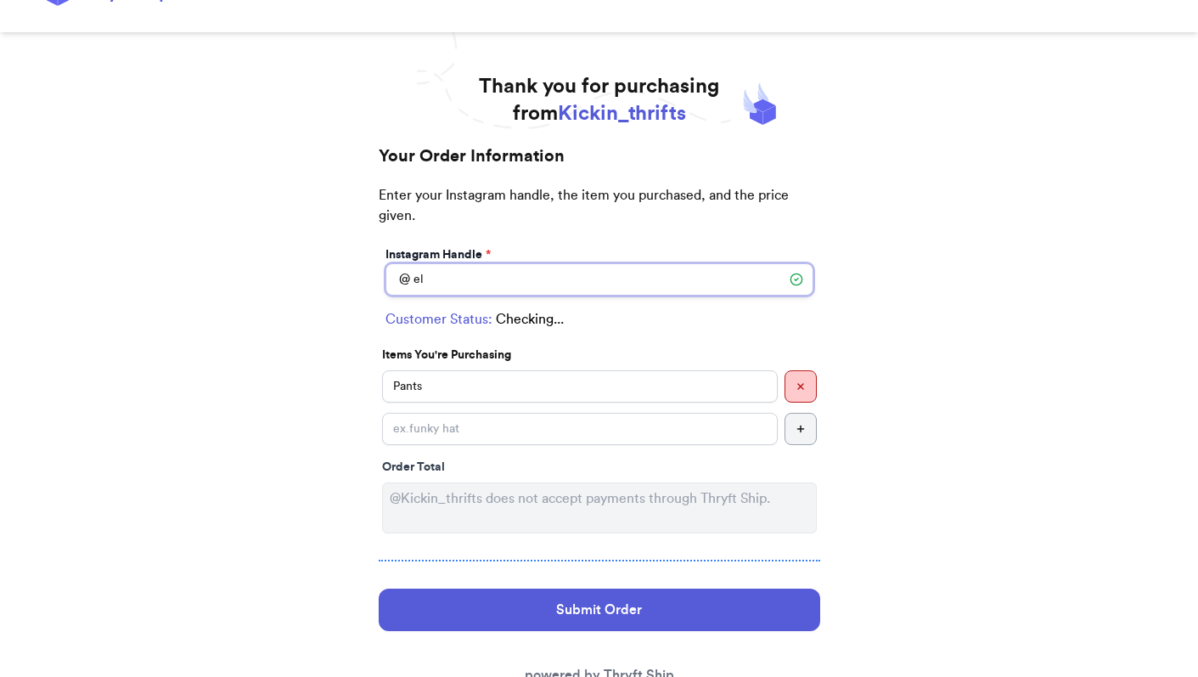
type input "e"
type input "bigbird"
type input "New York City"
type input "10022"
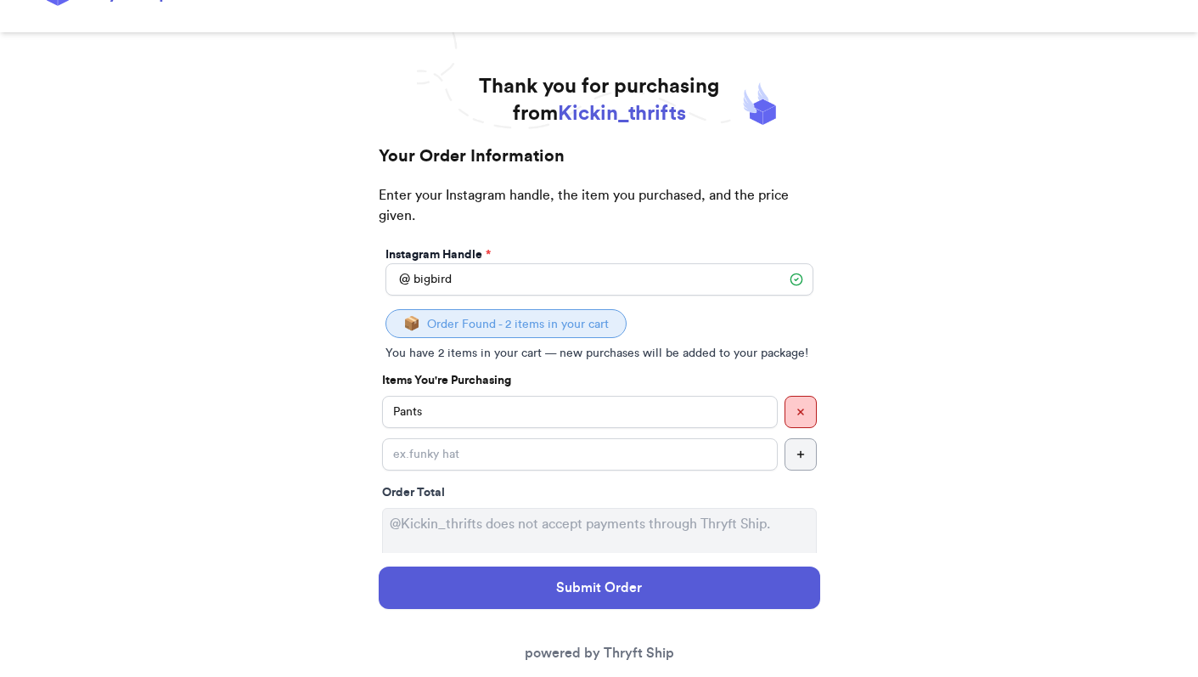
type input "bigbird"
drag, startPoint x: 435, startPoint y: 307, endPoint x: 582, endPoint y: 331, distance: 149.0
click at [582, 331] on div "📦 Order Found - 2 items in your cart You have 2 items in your cart — new purcha…" at bounding box center [599, 335] width 435 height 59
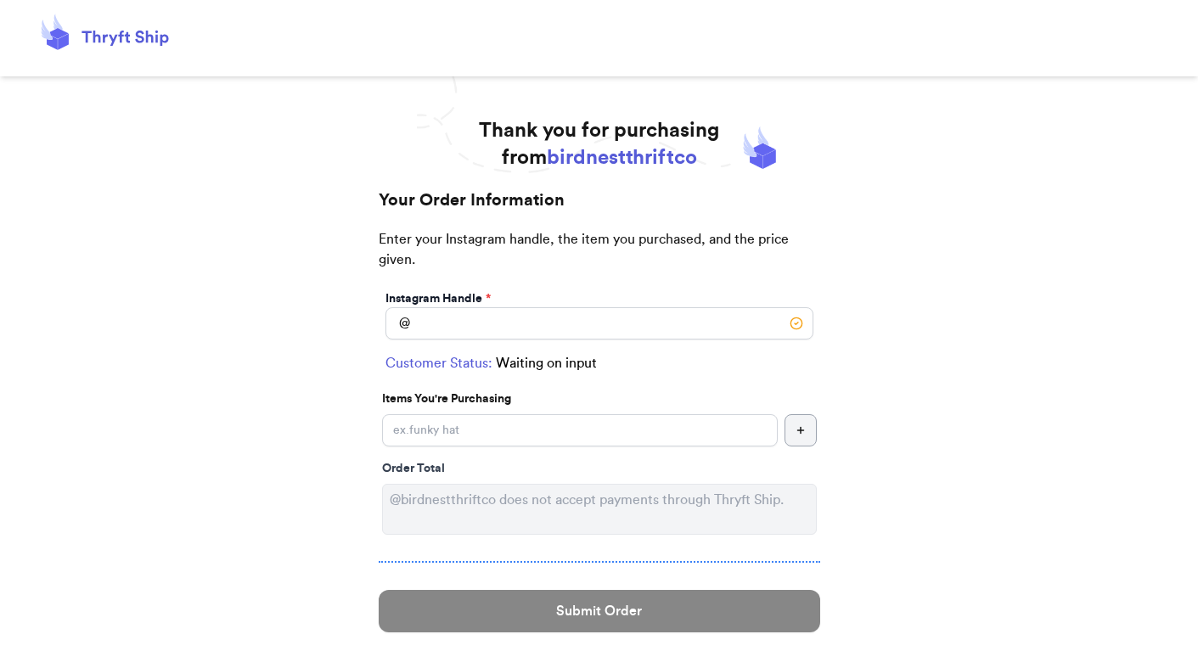
click at [770, 140] on div "Thank you for purchasing from birdnestthriftco" at bounding box center [600, 147] width 476 height 61
click at [808, 428] on button "button" at bounding box center [801, 430] width 32 height 32
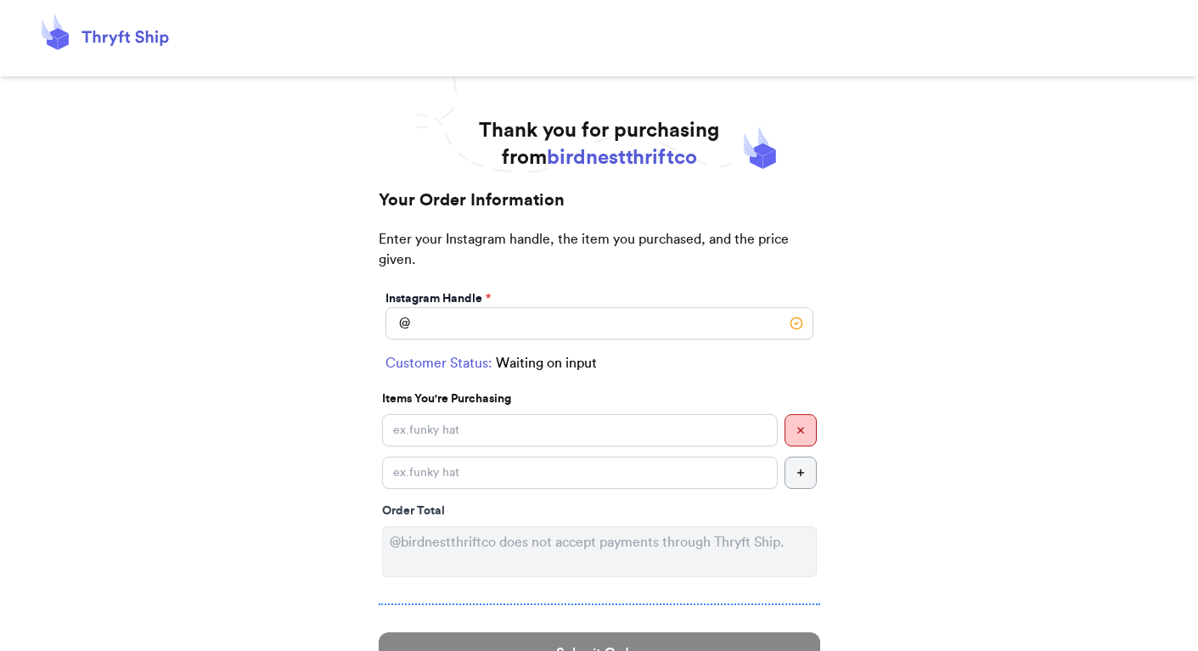
click at [808, 468] on button "button" at bounding box center [801, 473] width 32 height 32
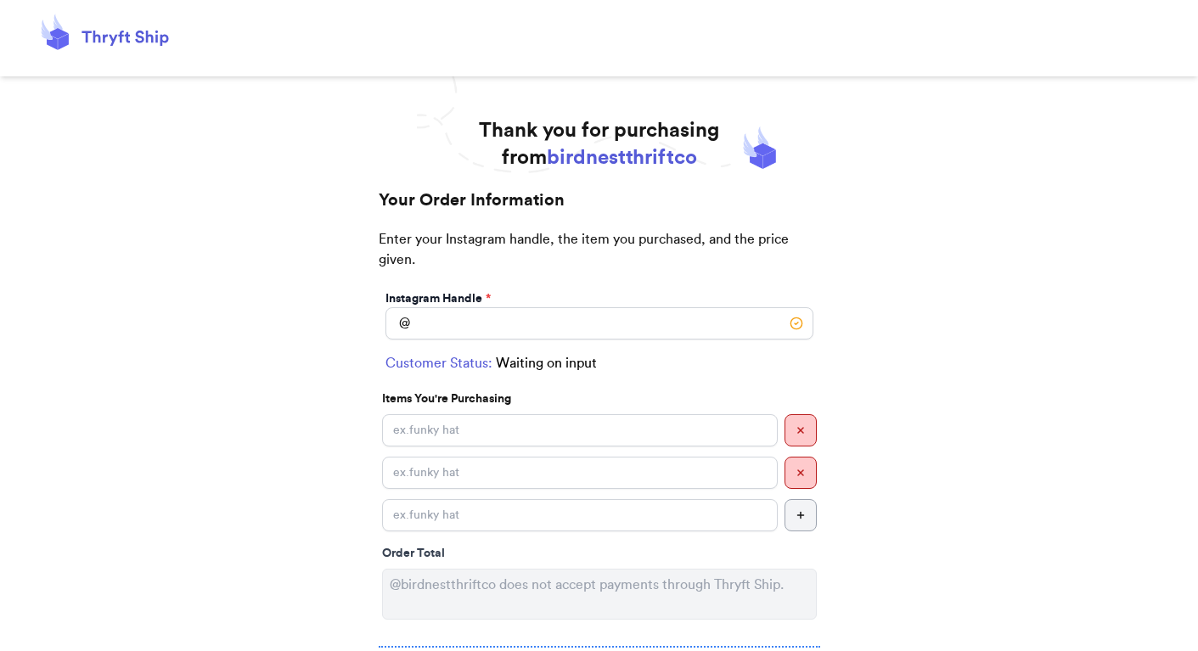
click at [802, 510] on icon "button" at bounding box center [801, 515] width 10 height 10
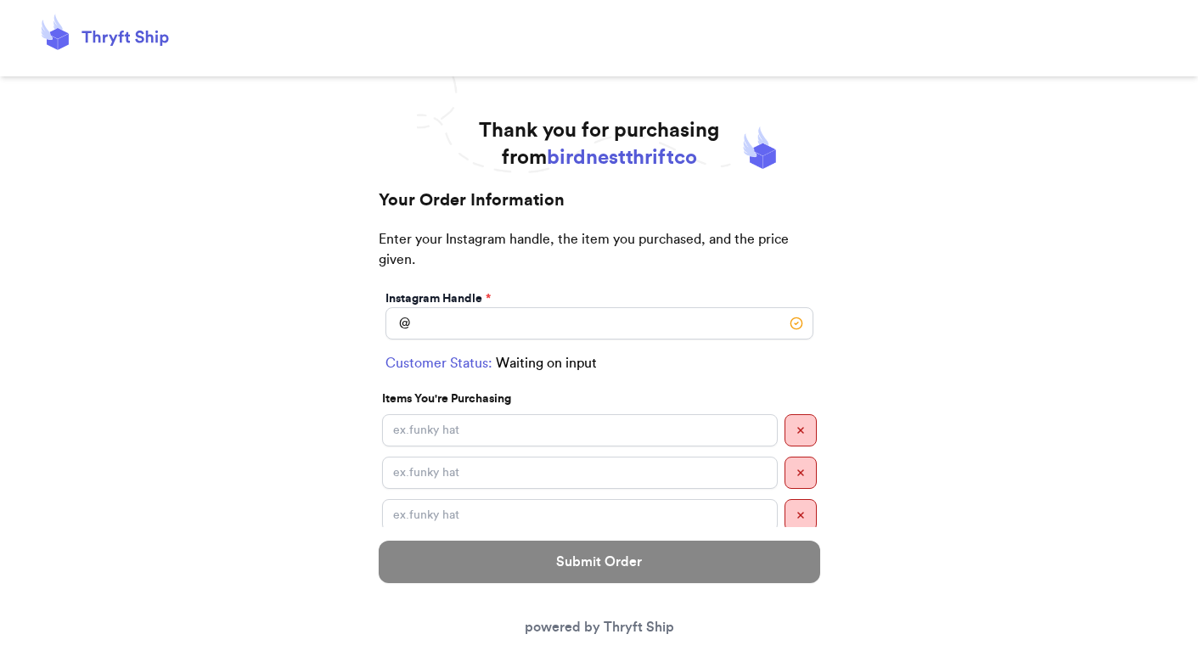
click at [802, 510] on icon "button" at bounding box center [801, 515] width 10 height 10
click at [802, 514] on icon "button" at bounding box center [801, 515] width 10 height 10
click at [819, 591] on div "Submit Order powered by Thryft Ship" at bounding box center [600, 589] width 442 height 124
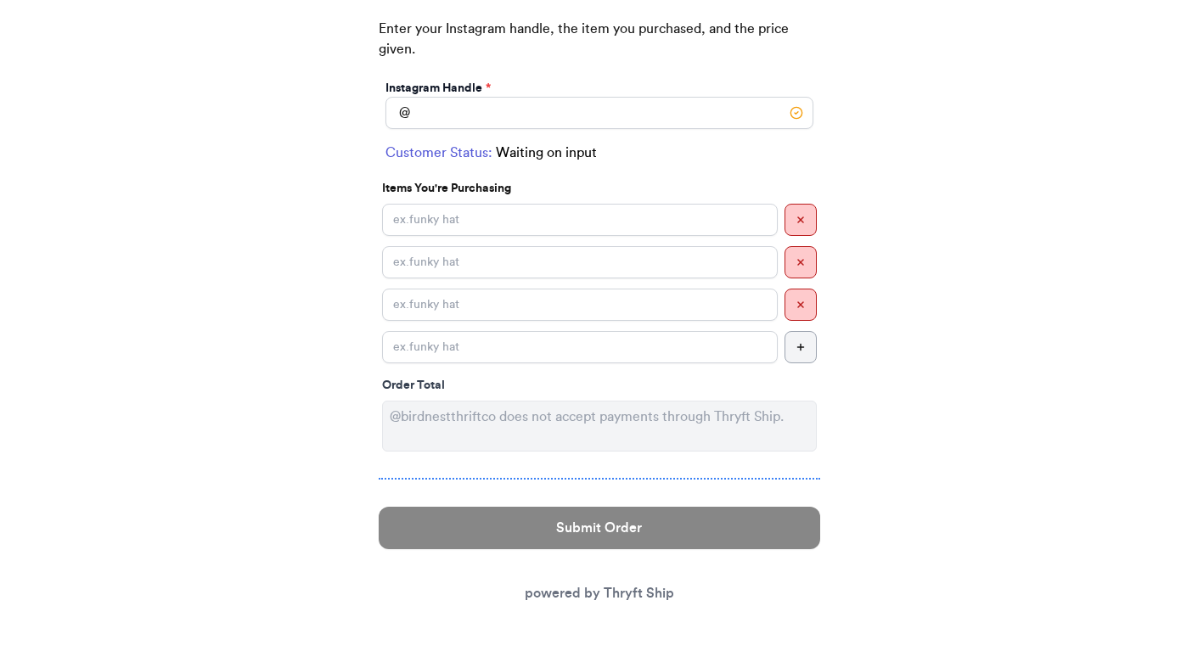
scroll to position [211, 0]
click at [796, 332] on button "button" at bounding box center [801, 347] width 32 height 32
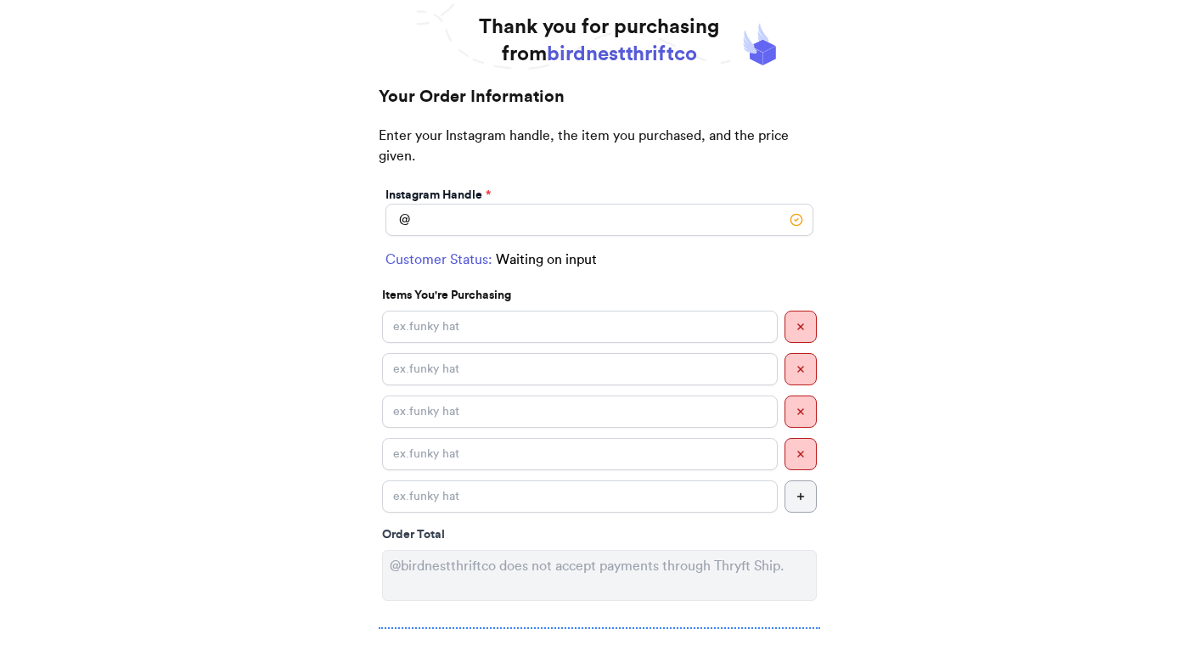
scroll to position [95, 0]
